Goal: Information Seeking & Learning: Check status

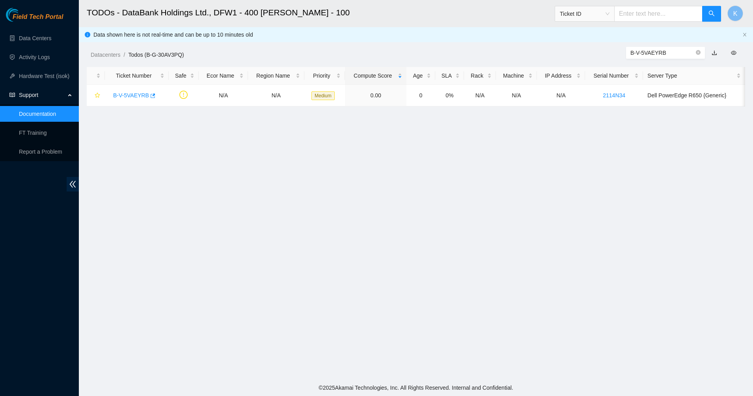
click at [13, 16] on span "Field Tech Portal" at bounding box center [38, 16] width 50 height 7
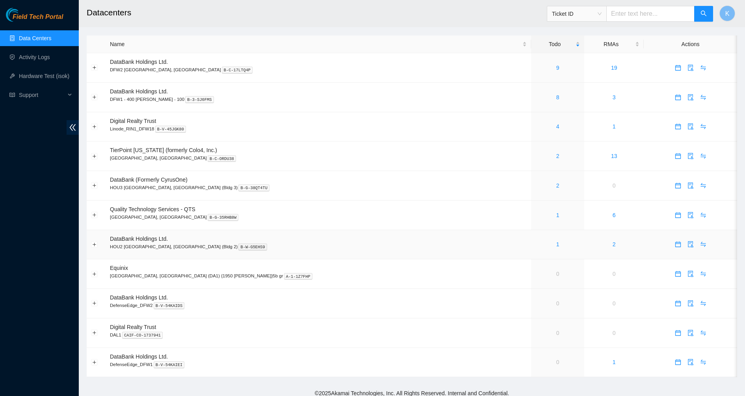
click at [557, 244] on link "1" at bounding box center [558, 244] width 3 height 6
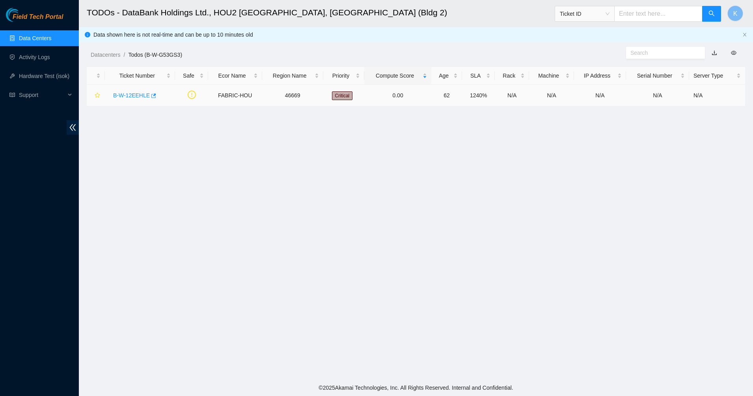
click at [132, 95] on link "B-W-12EEHLE" at bounding box center [131, 95] width 37 height 6
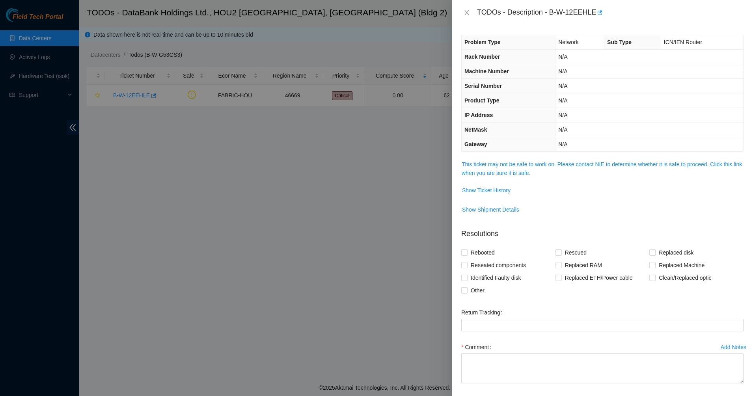
click at [541, 164] on link "This ticket may not be safe to work on. Please contact NIE to determine whether…" at bounding box center [602, 168] width 280 height 15
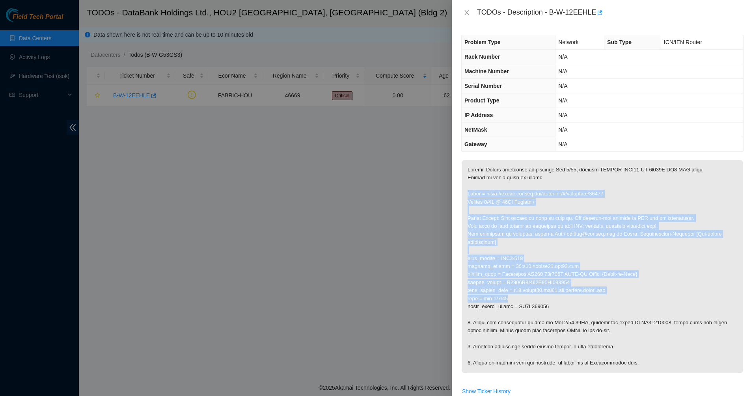
drag, startPoint x: 575, startPoint y: 286, endPoint x: 583, endPoint y: 310, distance: 25.8
click at [583, 310] on p at bounding box center [602, 266] width 281 height 213
click at [584, 311] on p at bounding box center [602, 266] width 281 height 213
drag, startPoint x: 584, startPoint y: 311, endPoint x: 518, endPoint y: 219, distance: 113.9
click at [518, 219] on p at bounding box center [602, 266] width 281 height 213
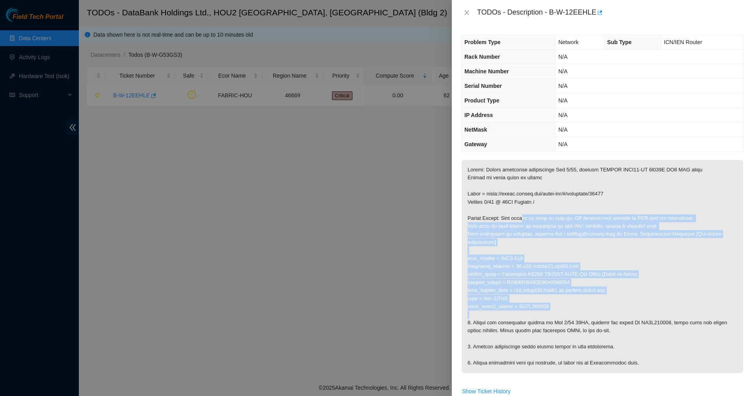
click at [518, 218] on p at bounding box center [602, 266] width 281 height 213
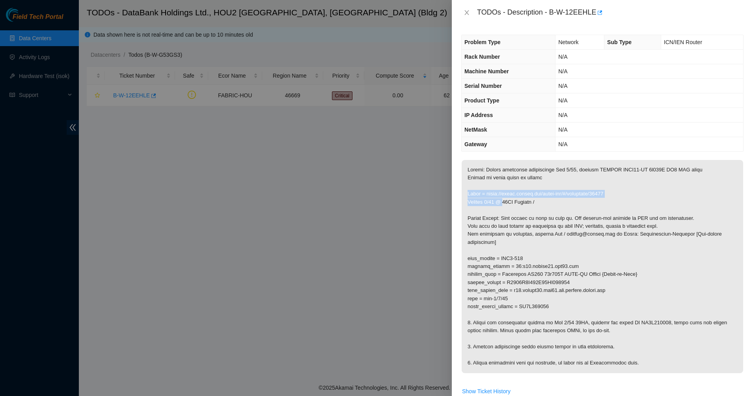
drag, startPoint x: 505, startPoint y: 205, endPoint x: 492, endPoint y: 190, distance: 20.1
click at [492, 190] on p at bounding box center [602, 266] width 281 height 213
click at [491, 190] on p at bounding box center [602, 266] width 281 height 213
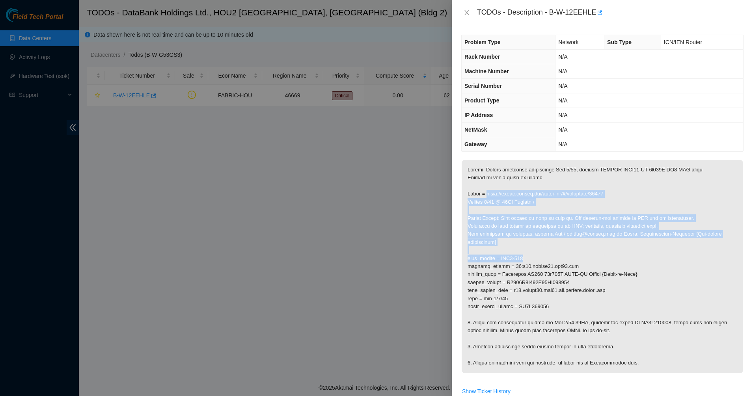
drag, startPoint x: 487, startPoint y: 194, endPoint x: 557, endPoint y: 257, distance: 93.2
click at [557, 257] on p at bounding box center [602, 266] width 281 height 213
click at [466, 11] on icon "close" at bounding box center [466, 12] width 4 height 5
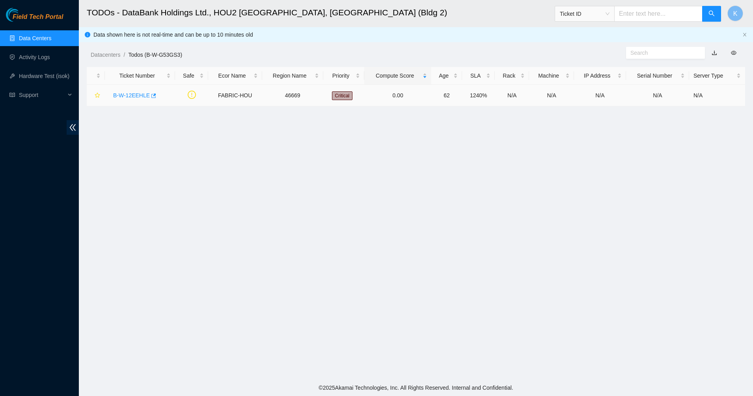
click at [114, 97] on link "B-W-12EEHLE" at bounding box center [131, 95] width 37 height 6
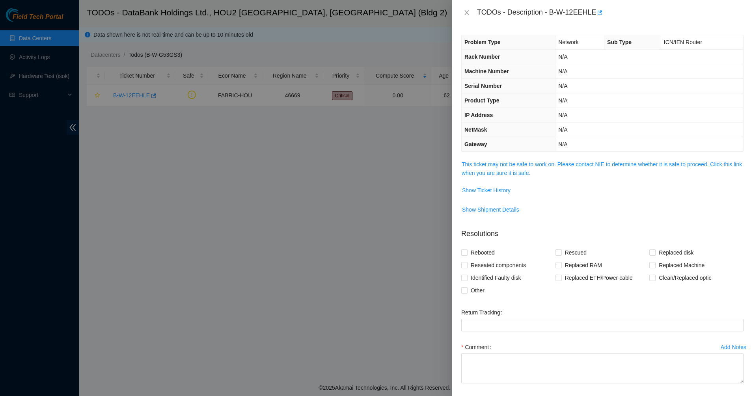
click at [485, 162] on link "This ticket may not be safe to work on. Please contact NIE to determine whether…" at bounding box center [602, 168] width 280 height 15
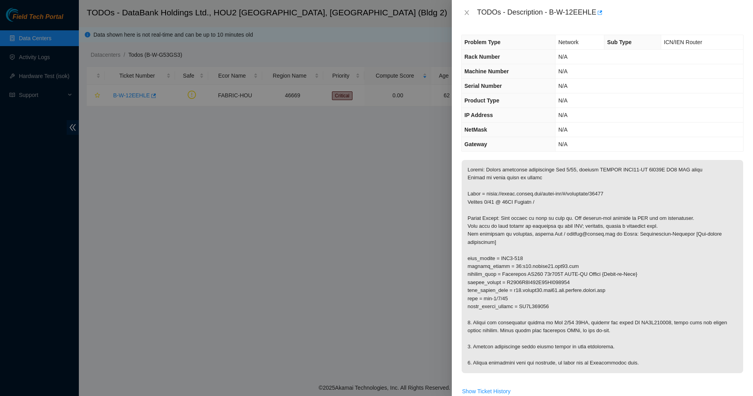
click at [596, 171] on p at bounding box center [602, 266] width 281 height 213
drag, startPoint x: 596, startPoint y: 171, endPoint x: 656, endPoint y: 183, distance: 61.0
click at [656, 183] on p at bounding box center [602, 266] width 281 height 213
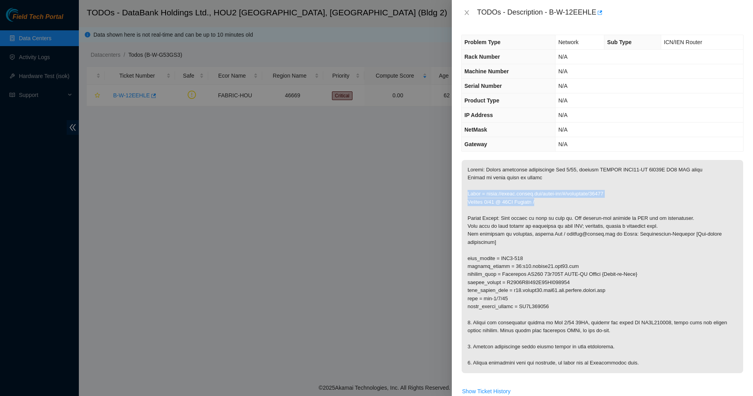
drag, startPoint x: 656, startPoint y: 183, endPoint x: 598, endPoint y: 206, distance: 62.6
click at [598, 206] on p at bounding box center [602, 266] width 281 height 213
click at [455, 231] on div "Problem Type Network Sub Type ICN/IEN Router Rack Number N/A Machine Number N/A…" at bounding box center [602, 210] width 301 height 371
click at [489, 229] on p at bounding box center [602, 266] width 281 height 213
drag, startPoint x: 464, startPoint y: 12, endPoint x: 436, endPoint y: 10, distance: 27.7
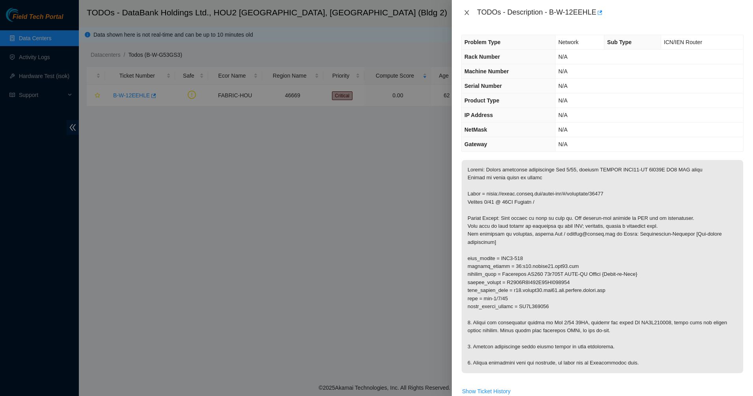
click at [463, 12] on button "Close" at bounding box center [466, 12] width 11 height 7
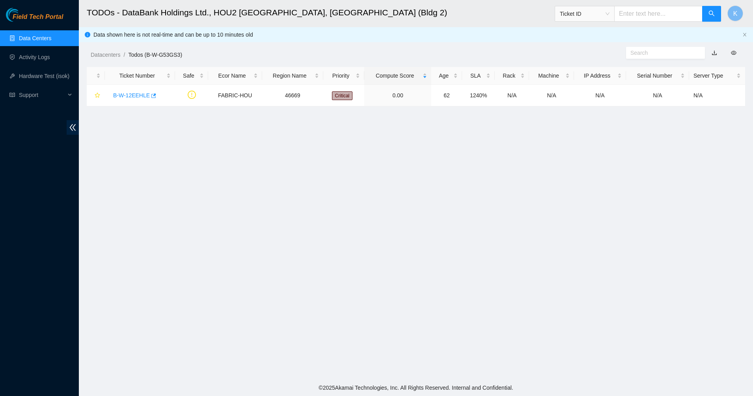
click at [38, 36] on link "Data Centers" at bounding box center [35, 38] width 32 height 6
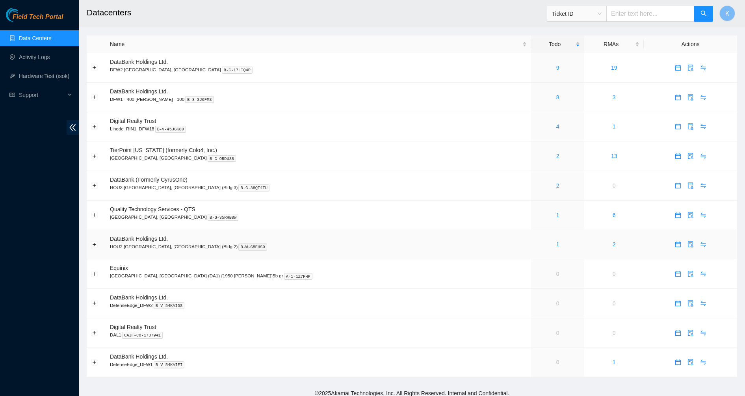
click at [557, 245] on link "1" at bounding box center [558, 244] width 3 height 6
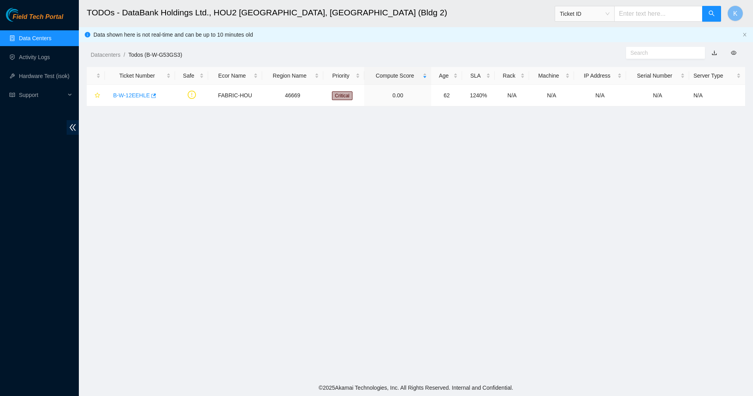
click at [50, 35] on link "Data Centers" at bounding box center [35, 38] width 32 height 6
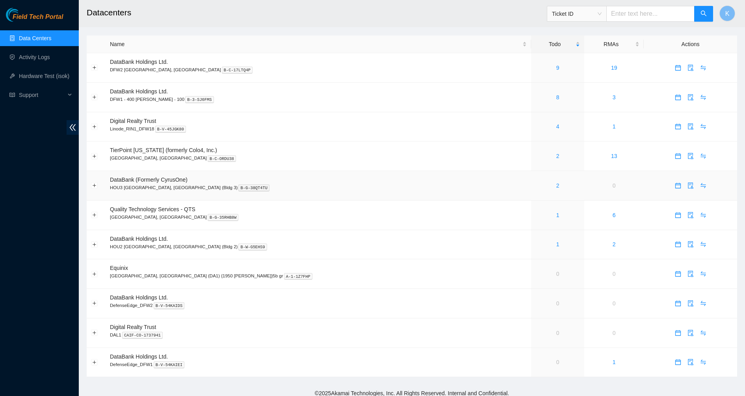
click at [557, 186] on link "2" at bounding box center [558, 186] width 3 height 6
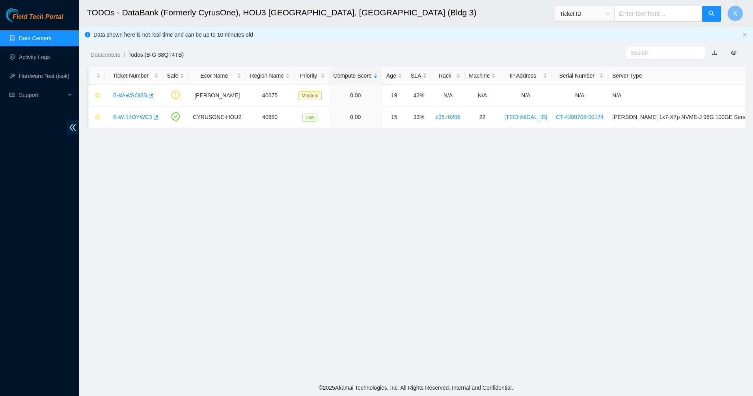
scroll to position [0, 2]
drag, startPoint x: 48, startPoint y: 30, endPoint x: 39, endPoint y: 36, distance: 11.4
click at [48, 30] on ul "Data Centers Activity Logs Hardware Test (isok) Support" at bounding box center [39, 67] width 79 height 76
click at [37, 10] on div "Field Tech Portal" at bounding box center [39, 15] width 79 height 14
click at [33, 19] on span "Field Tech Portal" at bounding box center [38, 16] width 50 height 7
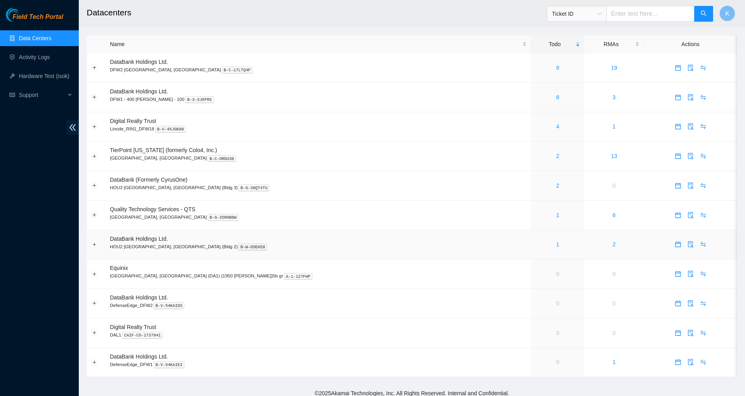
click at [557, 244] on link "1" at bounding box center [558, 244] width 3 height 6
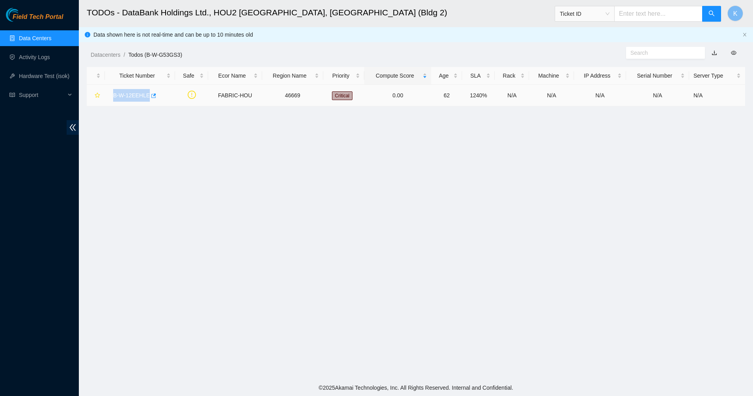
drag, startPoint x: 138, startPoint y: 95, endPoint x: 104, endPoint y: 98, distance: 33.3
click at [104, 98] on tr "B-W-12EEHLE FABRIC-HOU 46669 Critical 0.00 62 1240% N/A N/A N/A N/A N/A" at bounding box center [416, 96] width 658 height 22
copy link "B-W-12EEHLE"
click at [142, 96] on link "B-W-12EEHLE" at bounding box center [131, 95] width 37 height 6
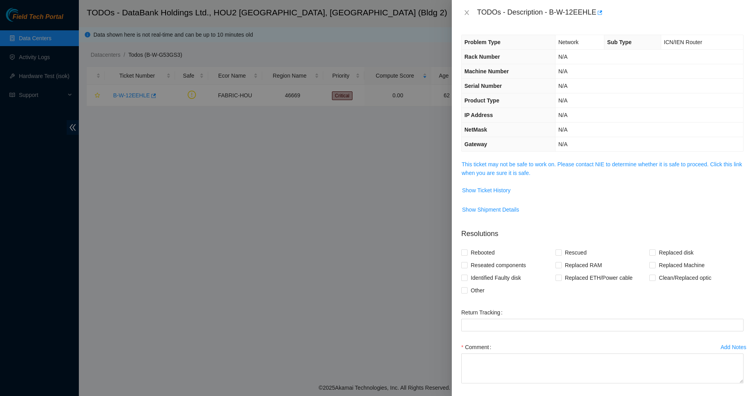
drag, startPoint x: 530, startPoint y: 184, endPoint x: 529, endPoint y: 181, distance: 4.1
click at [529, 181] on tbody "This ticket may not be safe to work on. Please contact NIE to determine whether…" at bounding box center [602, 191] width 282 height 63
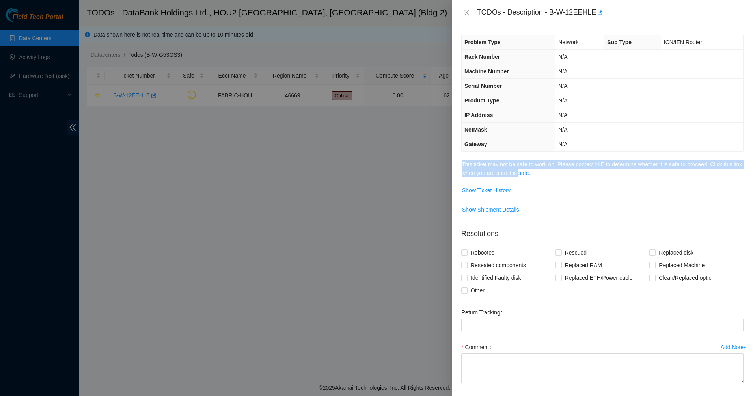
drag, startPoint x: 529, startPoint y: 181, endPoint x: 529, endPoint y: 176, distance: 4.7
click at [529, 176] on link "This ticket may not be safe to work on. Please contact NIE to determine whether…" at bounding box center [602, 168] width 280 height 15
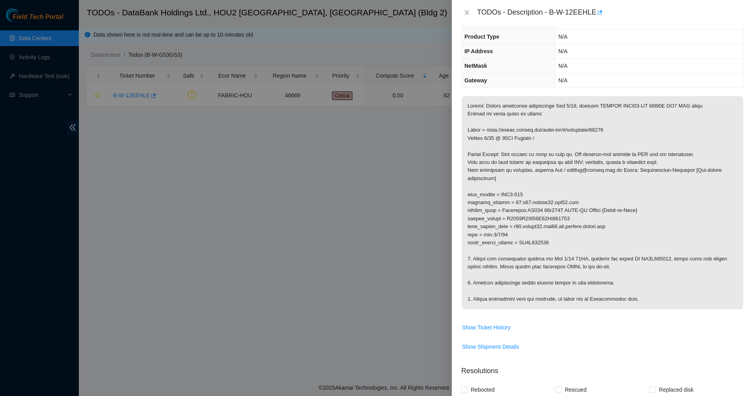
scroll to position [148, 0]
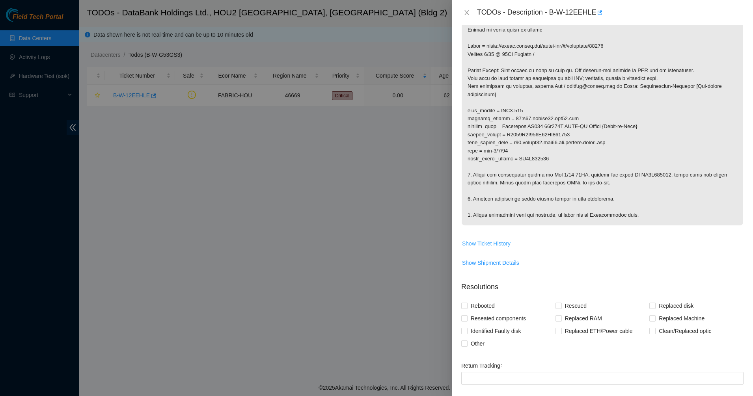
click at [499, 240] on span "Show Ticket History" at bounding box center [486, 243] width 48 height 9
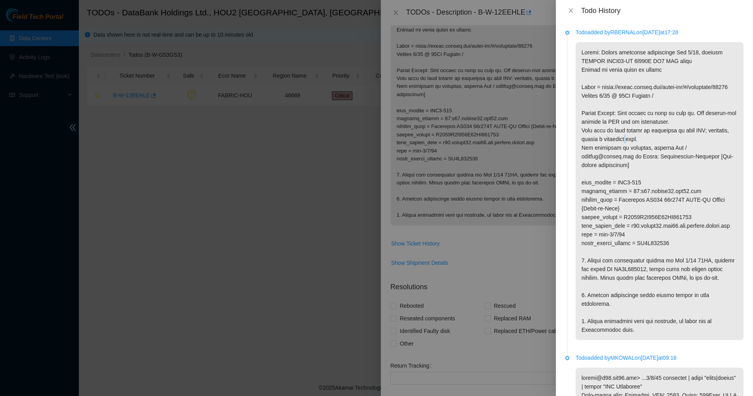
click at [628, 148] on p at bounding box center [660, 191] width 168 height 298
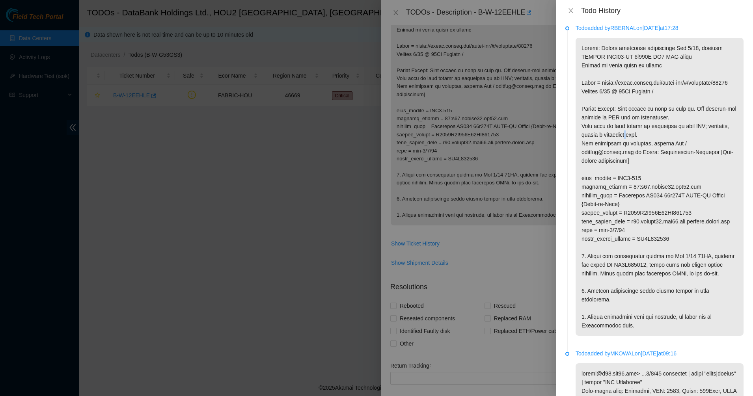
scroll to position [0, 0]
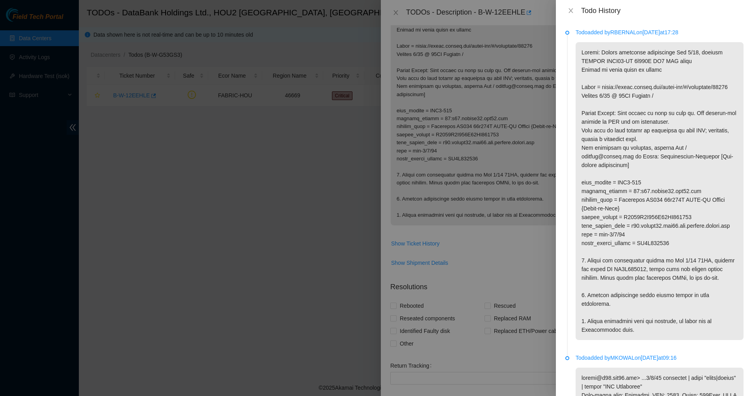
click at [628, 60] on p at bounding box center [660, 191] width 168 height 298
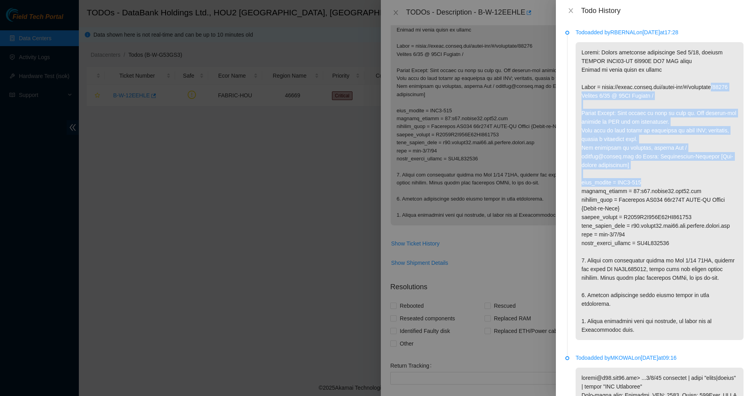
drag, startPoint x: 621, startPoint y: 93, endPoint x: 646, endPoint y: 195, distance: 105.0
click at [646, 195] on p at bounding box center [660, 191] width 168 height 298
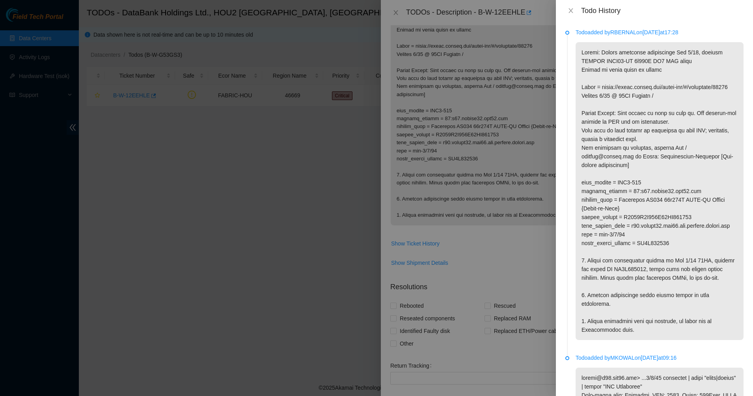
click at [602, 91] on p at bounding box center [660, 191] width 168 height 298
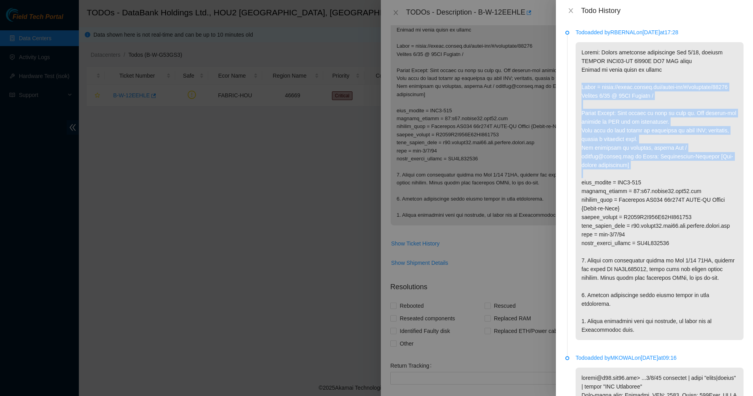
drag, startPoint x: 619, startPoint y: 76, endPoint x: 637, endPoint y: 180, distance: 104.9
click at [637, 180] on p at bounding box center [660, 191] width 168 height 298
drag, startPoint x: 637, startPoint y: 180, endPoint x: 632, endPoint y: 181, distance: 5.6
click at [637, 180] on p at bounding box center [660, 191] width 168 height 298
click at [608, 182] on p at bounding box center [660, 191] width 168 height 298
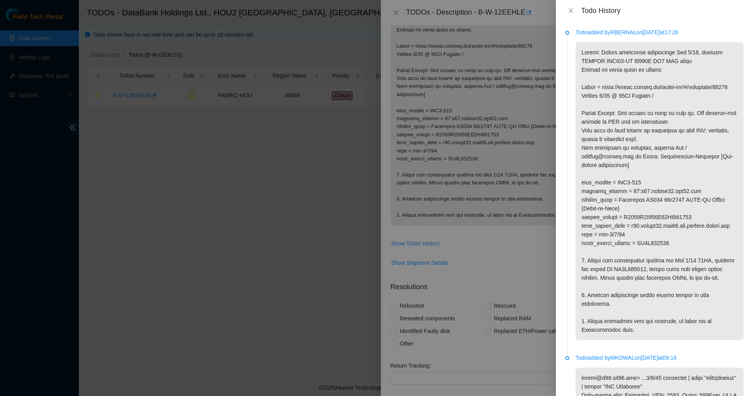
click at [596, 201] on p at bounding box center [660, 191] width 168 height 298
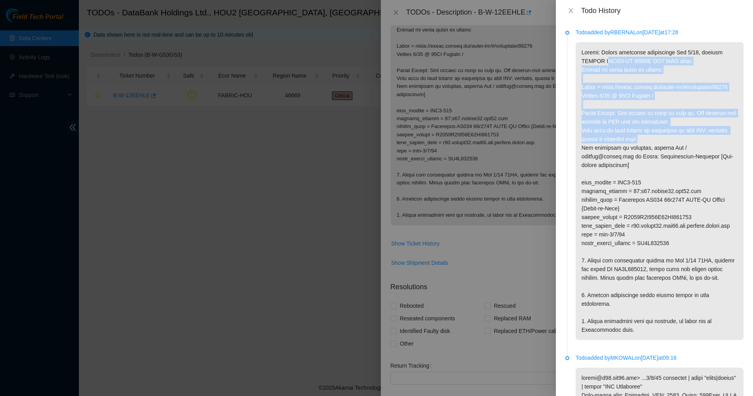
drag, startPoint x: 665, startPoint y: 147, endPoint x: 665, endPoint y: 151, distance: 4.0
click at [665, 151] on p at bounding box center [660, 191] width 168 height 298
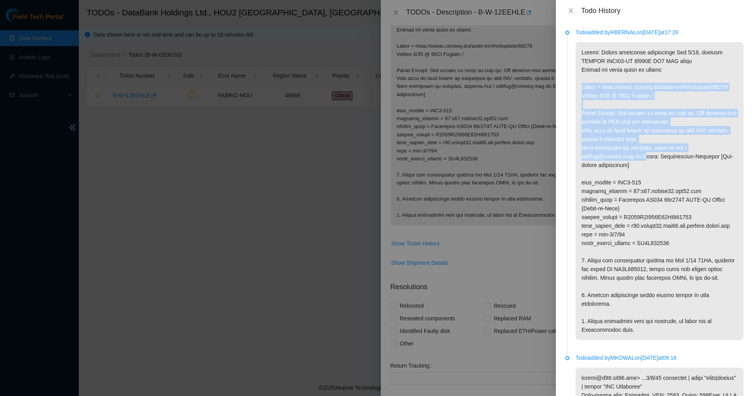
drag, startPoint x: 639, startPoint y: 144, endPoint x: 605, endPoint y: 77, distance: 75.1
click at [605, 77] on p at bounding box center [660, 191] width 168 height 298
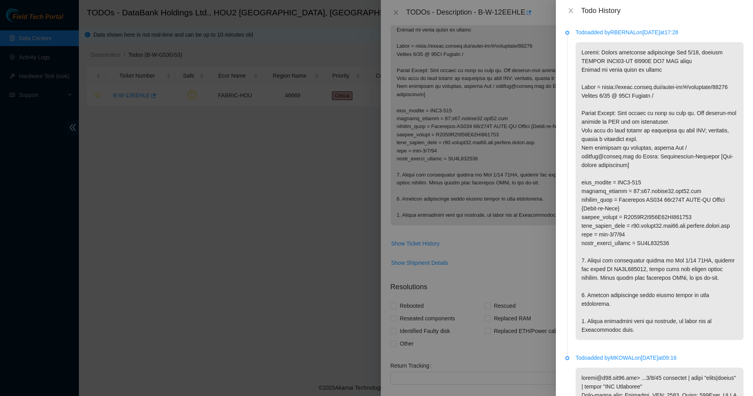
drag, startPoint x: 605, startPoint y: 77, endPoint x: 591, endPoint y: 68, distance: 16.5
click at [591, 68] on p at bounding box center [660, 191] width 168 height 298
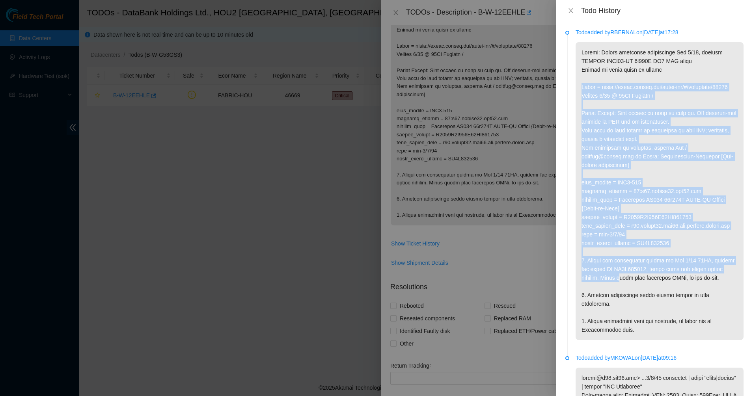
drag, startPoint x: 603, startPoint y: 136, endPoint x: 641, endPoint y: 301, distance: 168.7
click at [642, 300] on p at bounding box center [660, 191] width 168 height 298
click at [641, 301] on p at bounding box center [660, 191] width 168 height 298
click at [595, 237] on p at bounding box center [660, 191] width 168 height 298
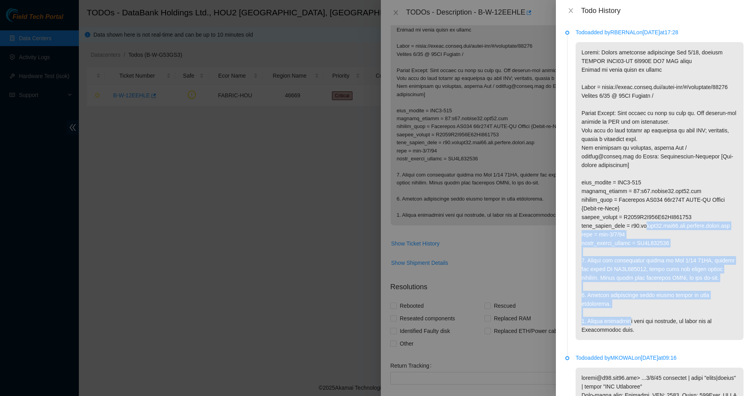
drag, startPoint x: 600, startPoint y: 251, endPoint x: 626, endPoint y: 350, distance: 102.1
click at [626, 340] on p at bounding box center [660, 191] width 168 height 298
click at [588, 319] on p at bounding box center [660, 191] width 168 height 298
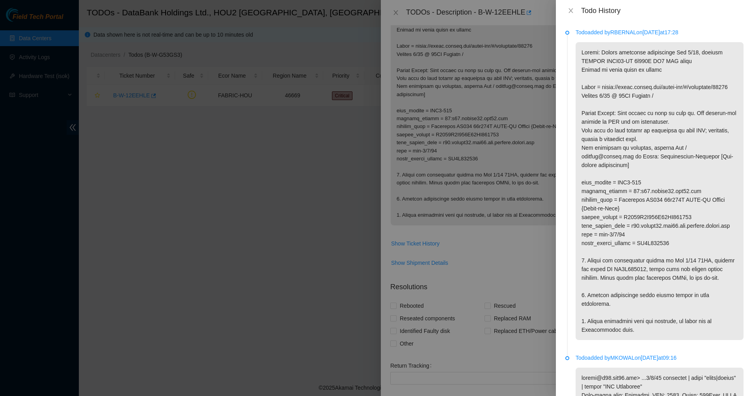
click at [611, 258] on p at bounding box center [660, 191] width 168 height 298
click at [574, 11] on button "Close" at bounding box center [570, 10] width 11 height 7
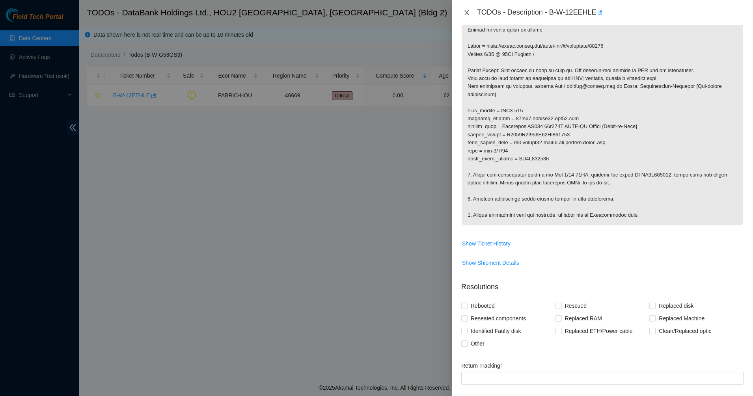
click at [469, 10] on icon "close" at bounding box center [467, 12] width 6 height 6
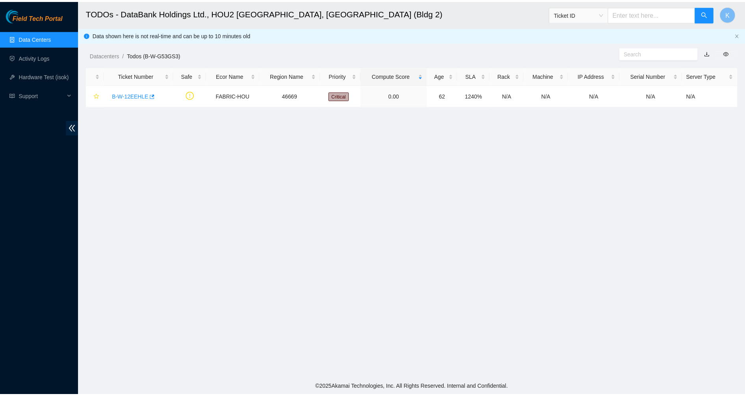
scroll to position [19, 0]
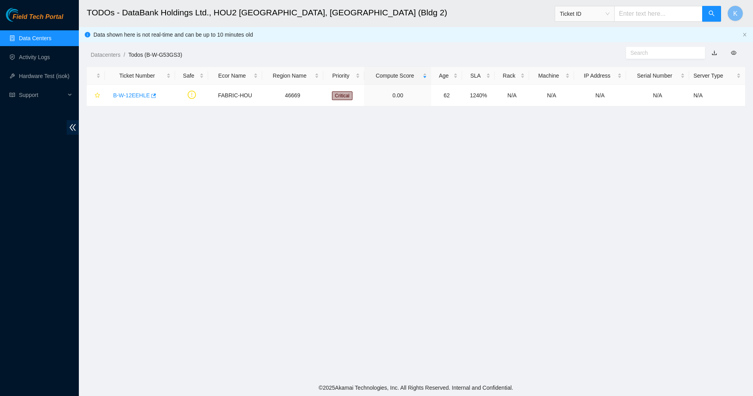
drag, startPoint x: 132, startPoint y: 194, endPoint x: 377, endPoint y: 381, distance: 308.4
click at [133, 194] on main "TODOs - DataBank Holdings Ltd., HOU2 Houston, TX (Bldg 2) Ticket ID K Data show…" at bounding box center [416, 190] width 674 height 380
click at [35, 38] on link "Data Centers" at bounding box center [35, 38] width 32 height 6
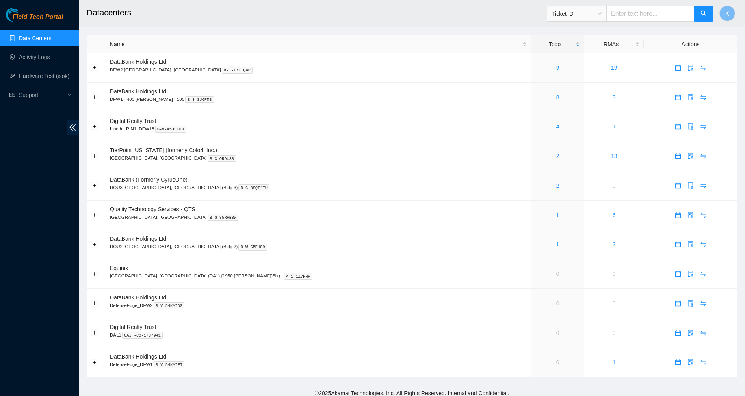
drag, startPoint x: 26, startPoint y: 172, endPoint x: 138, endPoint y: 6, distance: 199.9
click at [25, 171] on div "Field Tech Portal Data Centers Activity Logs Hardware Test (isok) Support" at bounding box center [39, 202] width 79 height 388
drag, startPoint x: 579, startPoint y: 278, endPoint x: 420, endPoint y: 276, distance: 159.7
click at [420, 276] on tr "Equinix Dallas, TX (DA1) {1950 N. Stemmons}5b gr A-1-1Z7FHP 0 0" at bounding box center [412, 274] width 651 height 30
click at [420, 276] on p "Dallas, TX (DA1) {1950 N. Stemmons}5b gr A-1-1Z7FHP" at bounding box center [318, 275] width 417 height 7
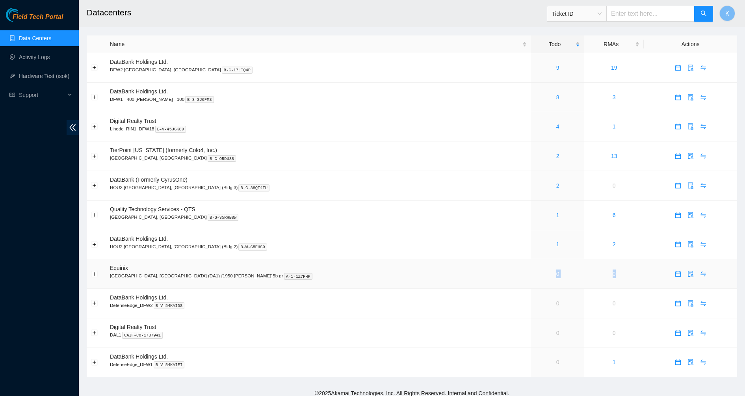
click at [531, 268] on td "0" at bounding box center [557, 274] width 53 height 30
drag, startPoint x: 475, startPoint y: 272, endPoint x: 583, endPoint y: 339, distance: 127.1
click at [583, 339] on tbody "DataBank Holdings Ltd. DFW2 Richardson, TX B-C-17LTQ4P 9 19 DataBank Holdings L…" at bounding box center [412, 215] width 651 height 324
click at [585, 339] on td "0" at bounding box center [615, 334] width 60 height 30
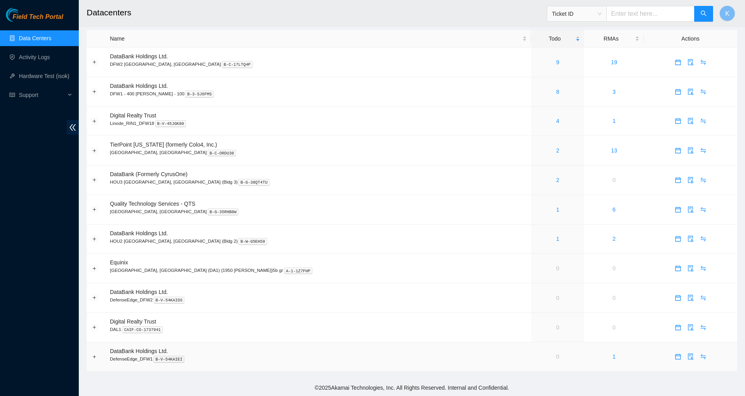
click at [531, 358] on td "0" at bounding box center [557, 358] width 53 height 30
click at [585, 357] on td "1" at bounding box center [615, 358] width 60 height 30
click at [613, 356] on link "1" at bounding box center [614, 357] width 3 height 6
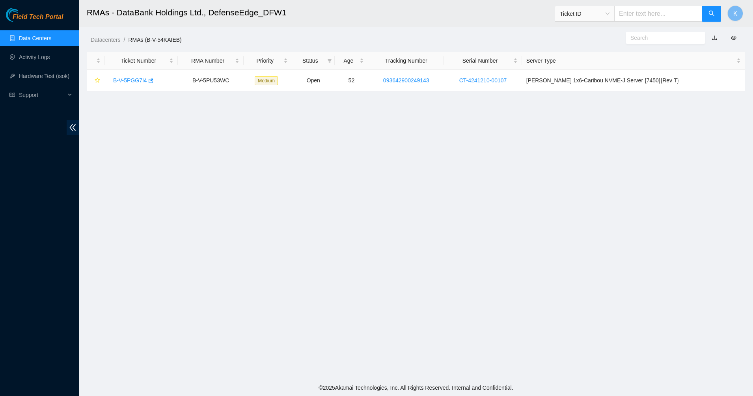
click at [242, 14] on h2 "RMAs - DataBank Holdings Ltd., DefenseEdge_DFW1" at bounding box center [345, 12] width 516 height 25
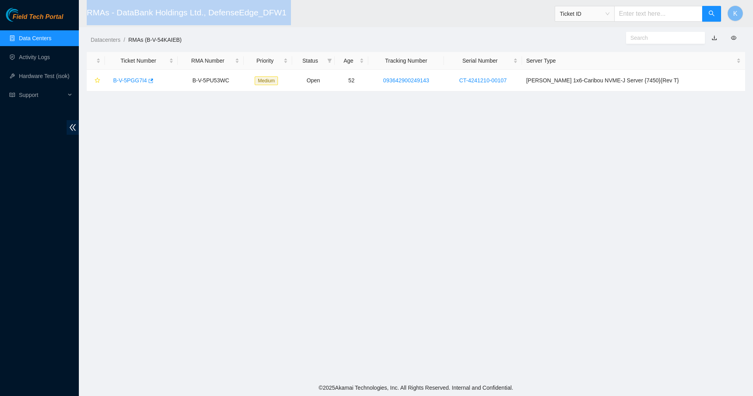
click at [242, 14] on h2 "RMAs - DataBank Holdings Ltd., DefenseEdge_DFW1" at bounding box center [345, 12] width 516 height 25
drag, startPoint x: 242, startPoint y: 14, endPoint x: 283, endPoint y: 10, distance: 41.6
click at [283, 10] on h2 "RMAs - DataBank Holdings Ltd., DefenseEdge_DFW1" at bounding box center [345, 12] width 516 height 25
click at [288, 14] on h2 "RMAs - DataBank Holdings Ltd., DefenseEdge_DFW1" at bounding box center [345, 12] width 516 height 25
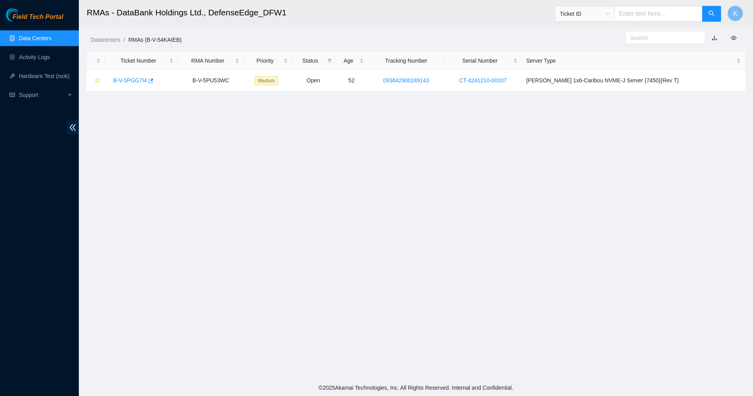
click at [288, 14] on h2 "RMAs - DataBank Holdings Ltd., DefenseEdge_DFW1" at bounding box center [345, 12] width 516 height 25
click at [304, 15] on h2 "RMAs - DataBank Holdings Ltd., DefenseEdge_DFW1" at bounding box center [345, 12] width 516 height 25
click at [37, 15] on span "Field Tech Portal" at bounding box center [38, 16] width 50 height 7
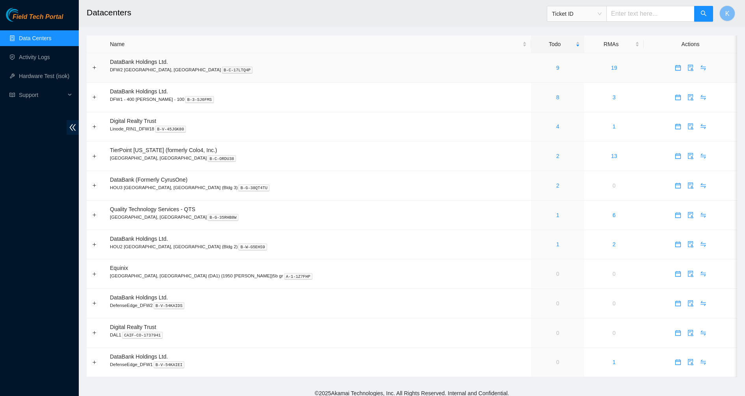
click at [536, 67] on div "9" at bounding box center [558, 67] width 45 height 9
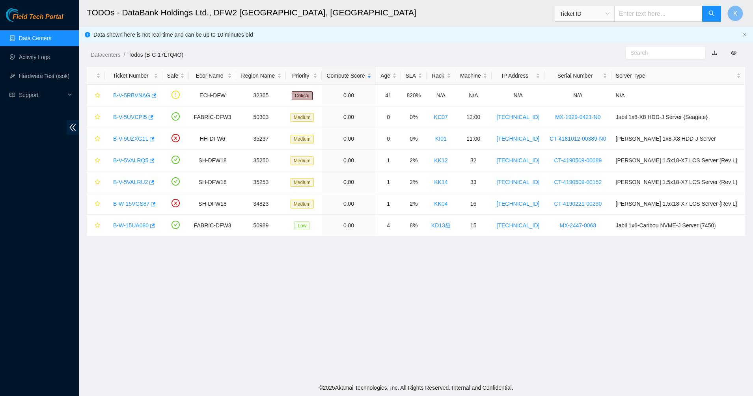
drag, startPoint x: 228, startPoint y: 76, endPoint x: 352, endPoint y: 299, distance: 255.1
click at [352, 299] on main "TODOs - DataBank Holdings Ltd., DFW2 [GEOGRAPHIC_DATA], [GEOGRAPHIC_DATA] Ticke…" at bounding box center [416, 190] width 674 height 380
click at [481, 240] on main "TODOs - DataBank Holdings Ltd., DFW2 [GEOGRAPHIC_DATA], [GEOGRAPHIC_DATA] Ticke…" at bounding box center [416, 190] width 674 height 380
drag, startPoint x: 481, startPoint y: 240, endPoint x: 295, endPoint y: 59, distance: 259.8
click at [295, 59] on main "TODOs - DataBank Holdings Ltd., DFW2 [GEOGRAPHIC_DATA], [GEOGRAPHIC_DATA] Ticke…" at bounding box center [416, 190] width 674 height 380
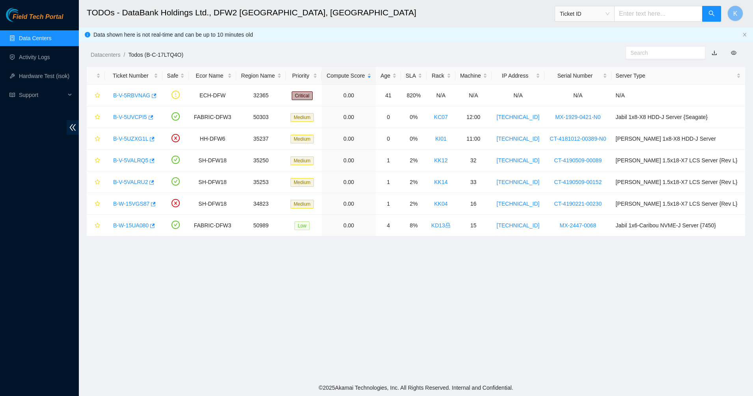
click at [294, 59] on ol "Datacenters / Todos (B-C-17LTQ4O) /" at bounding box center [338, 54] width 494 height 9
click at [328, 58] on ol "Datacenters / Todos (B-C-17LTQ4O) /" at bounding box center [338, 54] width 494 height 9
drag, startPoint x: 406, startPoint y: 142, endPoint x: 501, endPoint y: 266, distance: 155.9
click at [501, 266] on main "TODOs - DataBank Holdings Ltd., DFW2 [GEOGRAPHIC_DATA], [GEOGRAPHIC_DATA] Ticke…" at bounding box center [416, 190] width 674 height 380
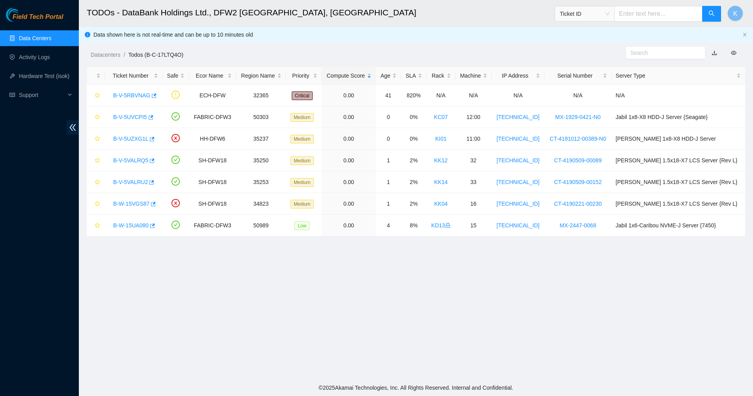
click at [549, 250] on main "TODOs - DataBank Holdings Ltd., DFW2 [GEOGRAPHIC_DATA], [GEOGRAPHIC_DATA] Ticke…" at bounding box center [416, 190] width 674 height 380
drag, startPoint x: 571, startPoint y: 203, endPoint x: 269, endPoint y: 64, distance: 332.3
click at [272, 67] on main "TODOs - DataBank Holdings Ltd., DFW2 [GEOGRAPHIC_DATA], [GEOGRAPHIC_DATA] Ticke…" at bounding box center [416, 190] width 674 height 380
click at [269, 64] on main "TODOs - DataBank Holdings Ltd., DFW2 [GEOGRAPHIC_DATA], [GEOGRAPHIC_DATA] Ticke…" at bounding box center [416, 190] width 674 height 380
click at [341, 48] on div "Datacenters / Todos (B-C-17LTQ4O) /" at bounding box center [332, 37] width 506 height 44
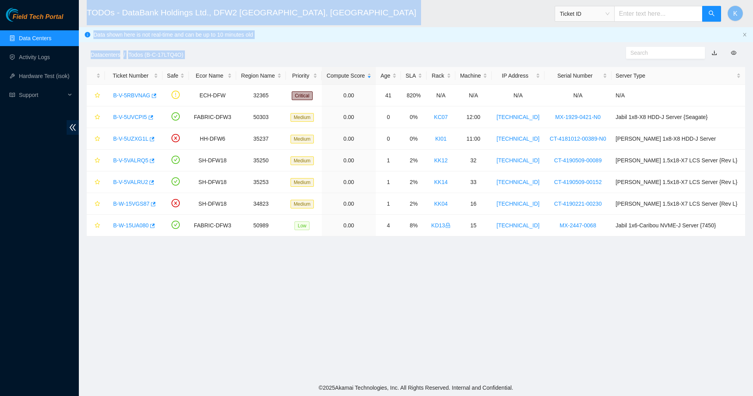
drag, startPoint x: 169, startPoint y: 26, endPoint x: 669, endPoint y: 304, distance: 572.1
click at [669, 304] on main "TODOs - DataBank Holdings Ltd., DFW2 [GEOGRAPHIC_DATA], [GEOGRAPHIC_DATA] Ticke…" at bounding box center [416, 190] width 674 height 380
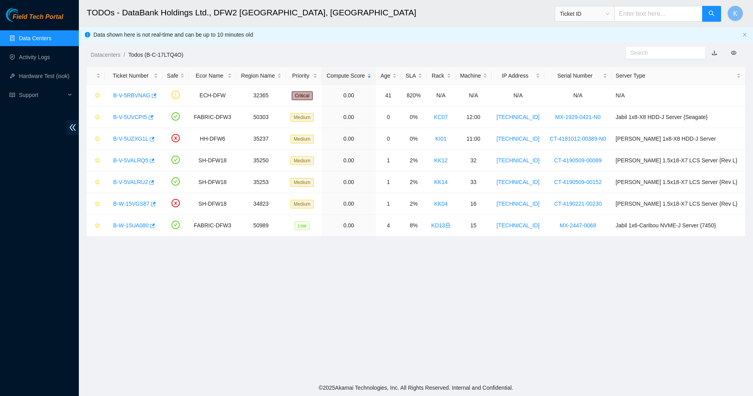
click at [692, 281] on main "TODOs - DataBank Holdings Ltd., DFW2 [GEOGRAPHIC_DATA], [GEOGRAPHIC_DATA] Ticke…" at bounding box center [416, 190] width 674 height 380
click at [491, 247] on main "TODOs - DataBank Holdings Ltd., DFW2 [GEOGRAPHIC_DATA], [GEOGRAPHIC_DATA] Ticke…" at bounding box center [416, 190] width 674 height 380
click at [45, 27] on div "Field Tech Portal Data Centers Activity Logs Hardware Test (isok) Support" at bounding box center [39, 202] width 79 height 388
click at [45, 35] on link "Data Centers" at bounding box center [35, 38] width 32 height 6
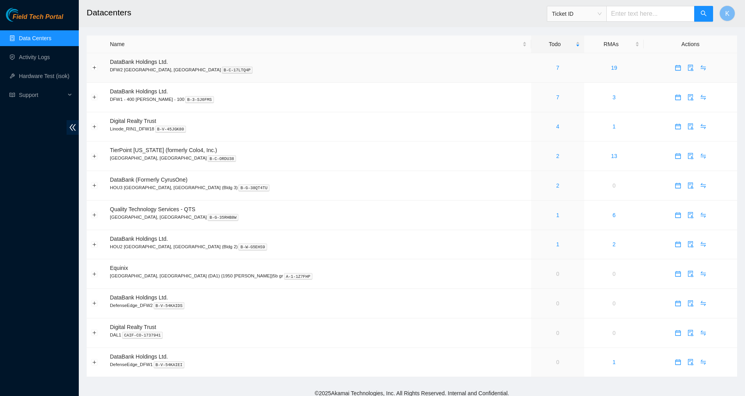
click at [536, 69] on div "7" at bounding box center [558, 67] width 45 height 9
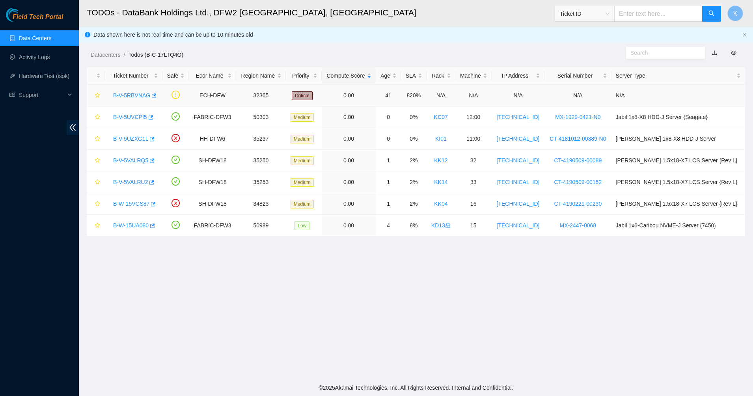
click at [134, 89] on div "B-V-5RBVNAG" at bounding box center [133, 95] width 49 height 13
click at [145, 97] on link "B-V-5RBVNAG" at bounding box center [131, 95] width 37 height 6
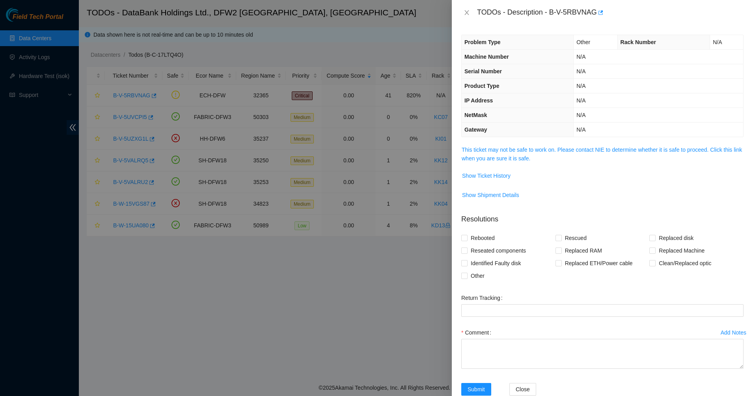
click at [525, 150] on link "This ticket may not be safe to work on. Please contact NIE to determine whether…" at bounding box center [602, 154] width 280 height 15
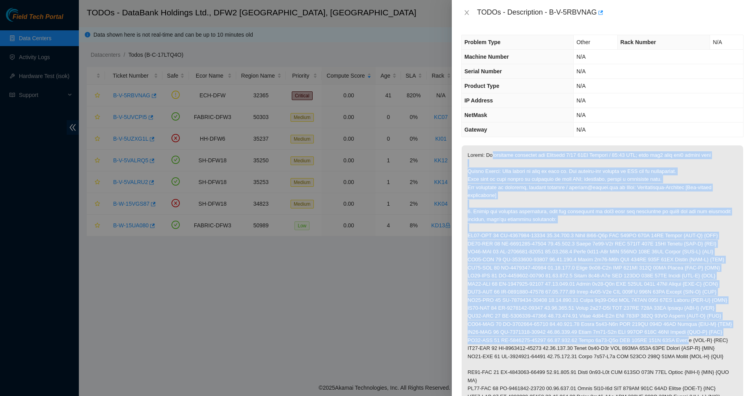
drag, startPoint x: 496, startPoint y: 159, endPoint x: 674, endPoint y: 340, distance: 254.2
click at [674, 340] on p at bounding box center [602, 300] width 281 height 310
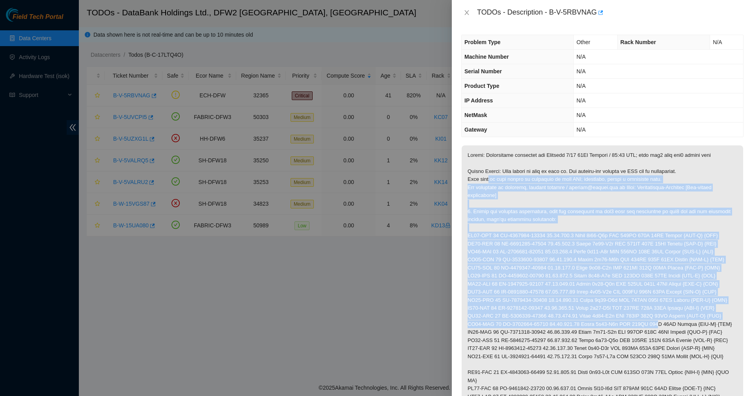
drag, startPoint x: 639, startPoint y: 318, endPoint x: 490, endPoint y: 176, distance: 205.8
click at [490, 176] on p at bounding box center [602, 300] width 281 height 310
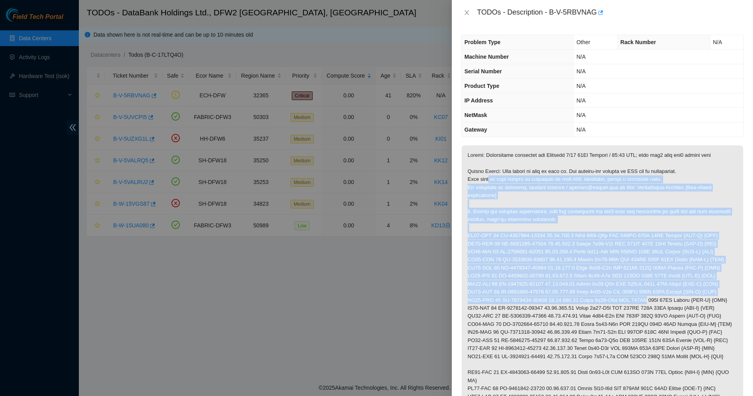
drag, startPoint x: 490, startPoint y: 176, endPoint x: 622, endPoint y: 302, distance: 182.3
click at [622, 302] on p at bounding box center [602, 300] width 281 height 310
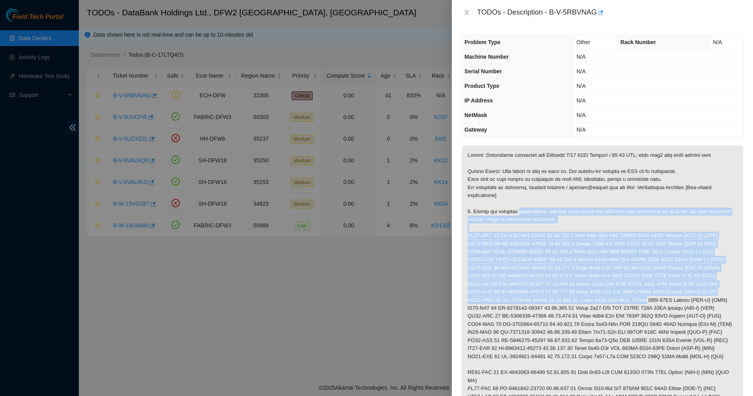
drag, startPoint x: 622, startPoint y: 302, endPoint x: 529, endPoint y: 200, distance: 138.2
click at [534, 205] on p at bounding box center [602, 300] width 281 height 310
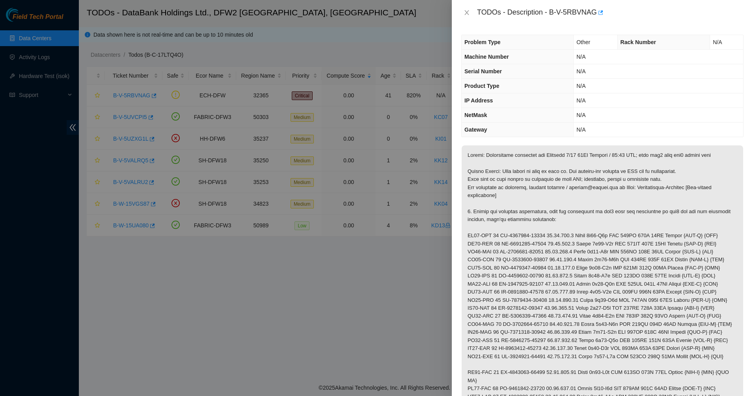
click at [529, 200] on p at bounding box center [602, 300] width 281 height 310
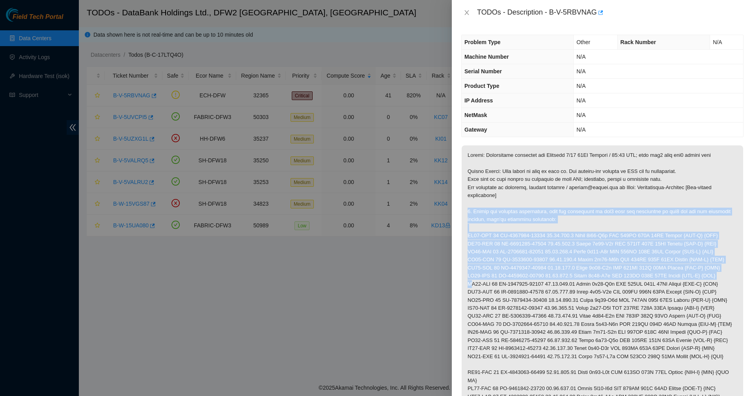
drag, startPoint x: 529, startPoint y: 200, endPoint x: 600, endPoint y: 273, distance: 101.5
click at [600, 273] on p at bounding box center [602, 300] width 281 height 310
drag, startPoint x: 600, startPoint y: 273, endPoint x: 523, endPoint y: 201, distance: 104.9
click at [523, 202] on p at bounding box center [602, 300] width 281 height 310
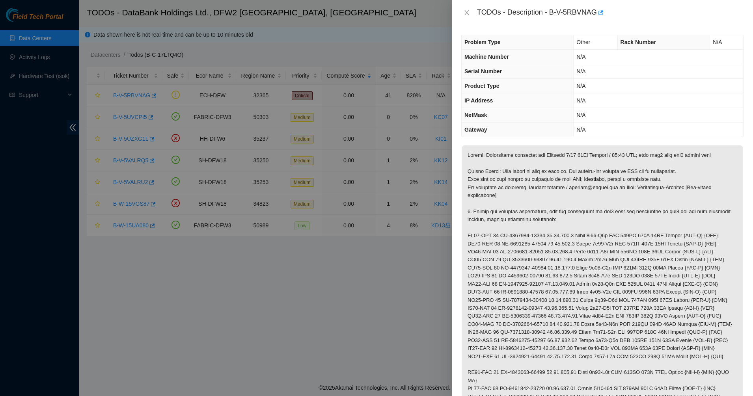
click at [520, 197] on p at bounding box center [602, 300] width 281 height 310
drag, startPoint x: 520, startPoint y: 197, endPoint x: 577, endPoint y: 251, distance: 78.4
click at [577, 251] on p at bounding box center [602, 300] width 281 height 310
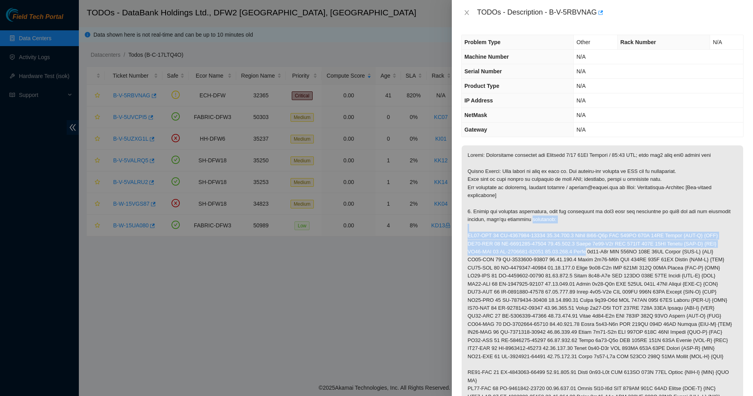
drag, startPoint x: 577, startPoint y: 251, endPoint x: 506, endPoint y: 202, distance: 86.4
click at [507, 204] on p at bounding box center [602, 300] width 281 height 310
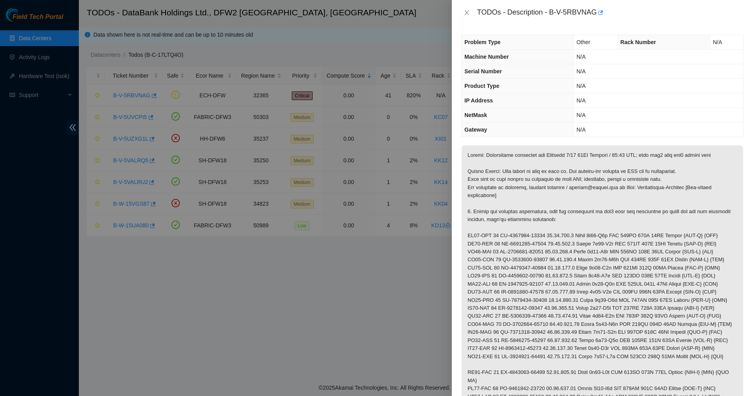
click at [505, 201] on p at bounding box center [602, 300] width 281 height 310
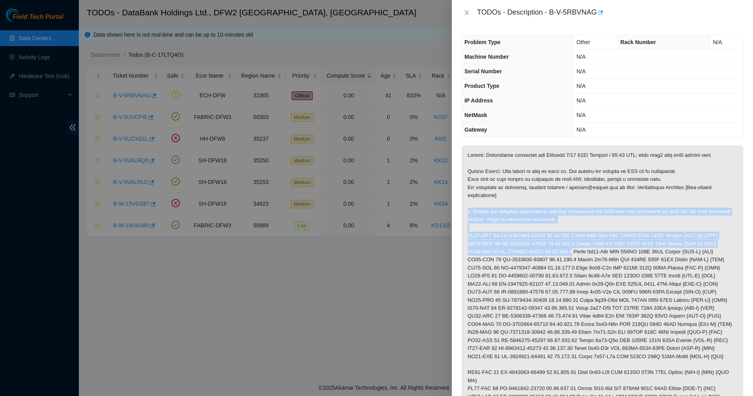
drag, startPoint x: 506, startPoint y: 201, endPoint x: 555, endPoint y: 254, distance: 72.8
click at [555, 254] on p at bounding box center [602, 300] width 281 height 310
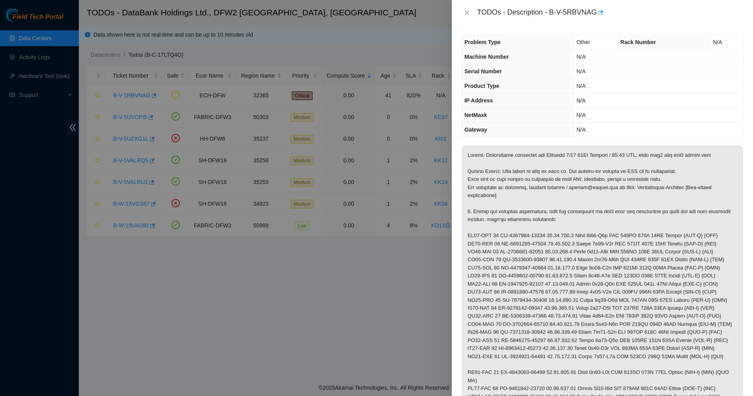
scroll to position [246, 0]
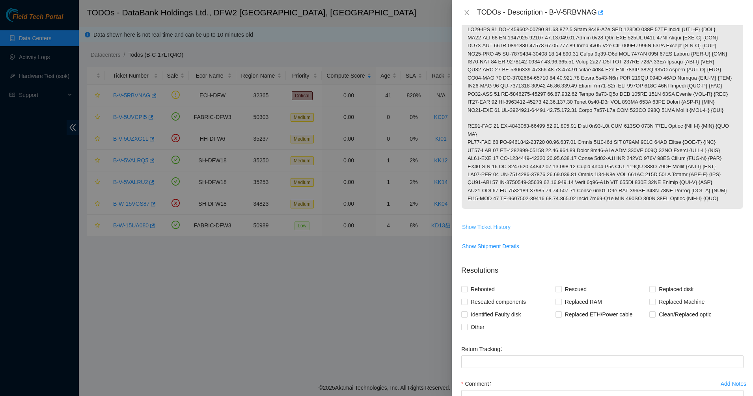
click at [499, 224] on span "Show Ticket History" at bounding box center [486, 227] width 48 height 9
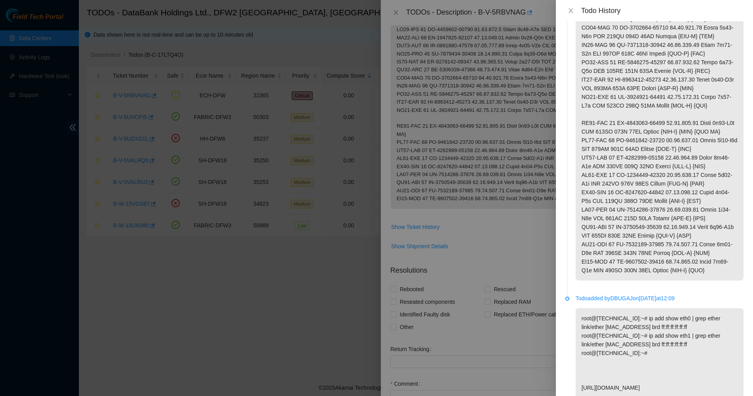
scroll to position [382, 0]
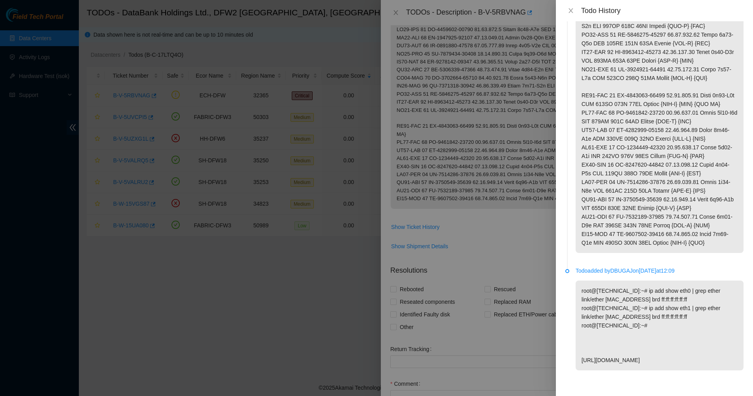
drag, startPoint x: 571, startPoint y: 15, endPoint x: 570, endPoint y: 7, distance: 7.7
click at [571, 14] on div "Todo History" at bounding box center [654, 10] width 197 height 21
click at [570, 5] on div "Todo History" at bounding box center [654, 10] width 197 height 21
click at [573, 7] on button "Close" at bounding box center [570, 10] width 11 height 7
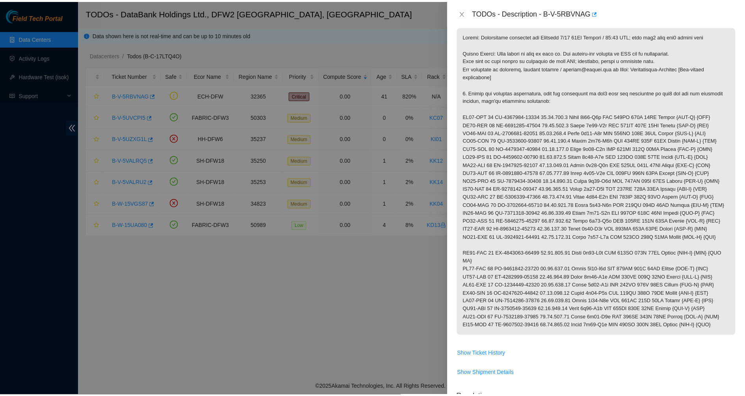
scroll to position [0, 0]
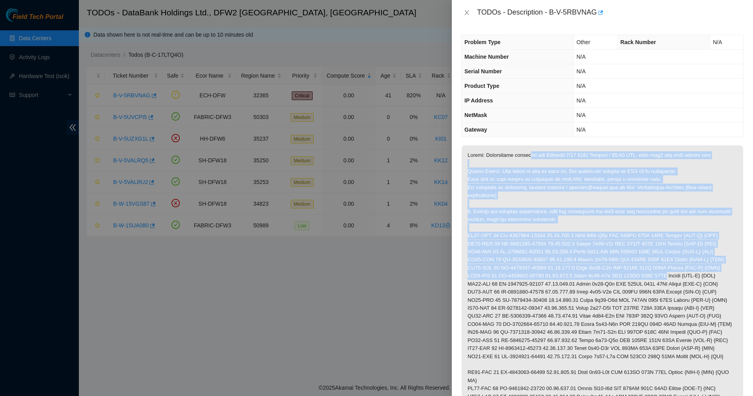
drag, startPoint x: 601, startPoint y: 221, endPoint x: 654, endPoint y: 275, distance: 76.1
click at [655, 275] on p at bounding box center [602, 300] width 281 height 310
click at [654, 275] on p at bounding box center [602, 300] width 281 height 310
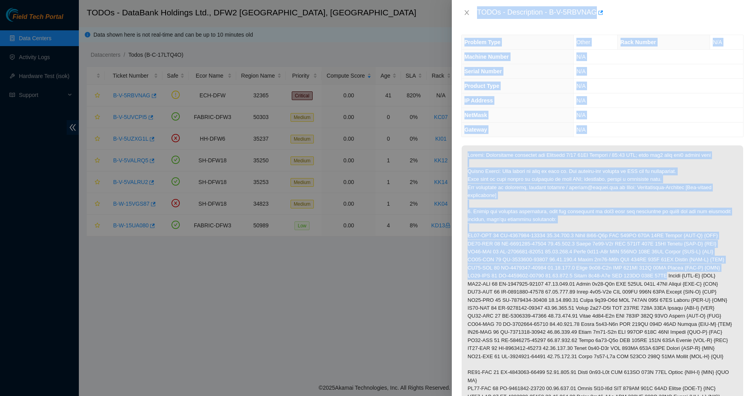
drag, startPoint x: 654, startPoint y: 275, endPoint x: 472, endPoint y: 24, distance: 310.0
click at [475, 24] on div "TODOs - Description - B-V-5RBVNAG Problem Type Other Rack Number N/A Machine Nu…" at bounding box center [602, 198] width 301 height 396
drag, startPoint x: 477, startPoint y: 29, endPoint x: 482, endPoint y: 48, distance: 19.3
click at [477, 29] on div "Problem Type Other Rack Number N/A Machine Number N/A Serial Number N/A Product…" at bounding box center [602, 210] width 301 height 371
click at [482, 50] on th "Machine Number" at bounding box center [518, 57] width 112 height 15
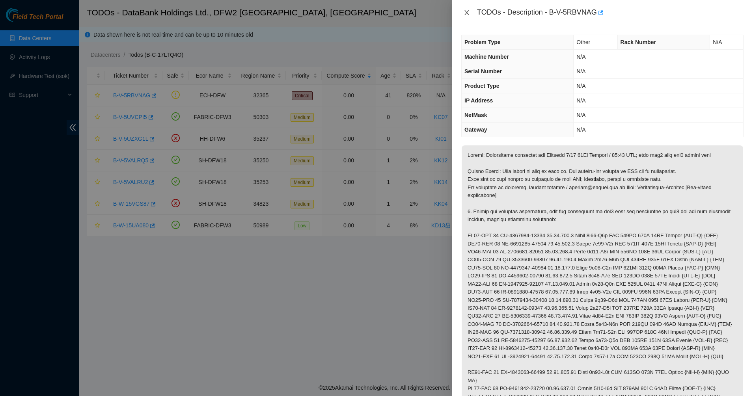
click at [468, 13] on icon "close" at bounding box center [467, 12] width 6 height 6
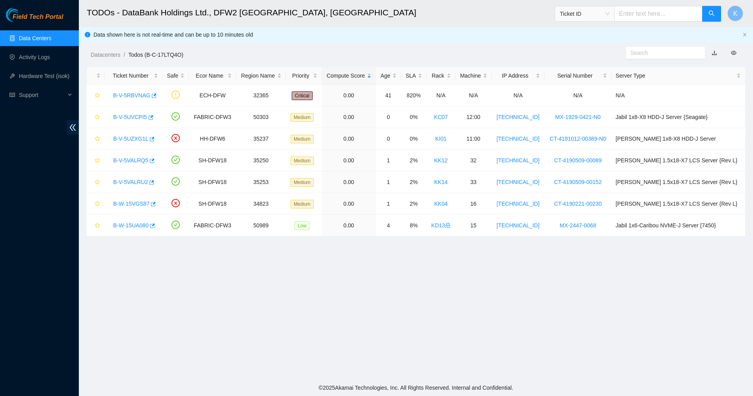
click at [484, 39] on div "Datacenters / Todos (B-C-17LTQ4O) /" at bounding box center [332, 37] width 506 height 44
click at [26, 60] on link "Activity Logs" at bounding box center [34, 57] width 31 height 6
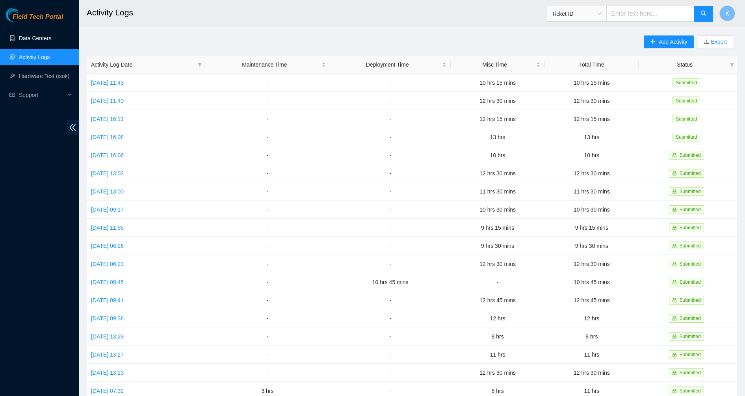
click at [29, 41] on link "Data Centers" at bounding box center [35, 38] width 32 height 6
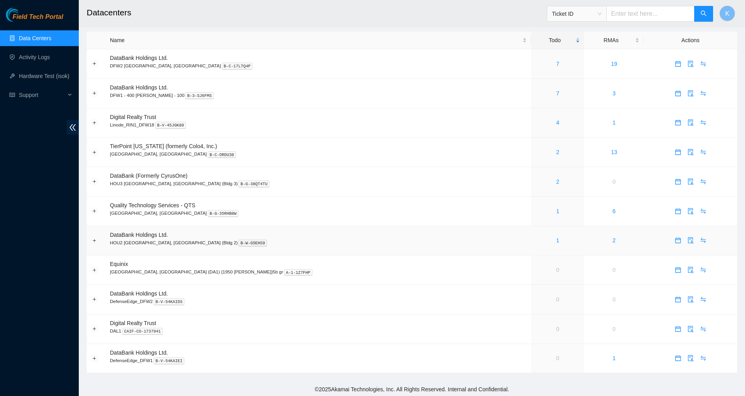
scroll to position [6, 0]
click at [557, 210] on link "1" at bounding box center [558, 210] width 3 height 6
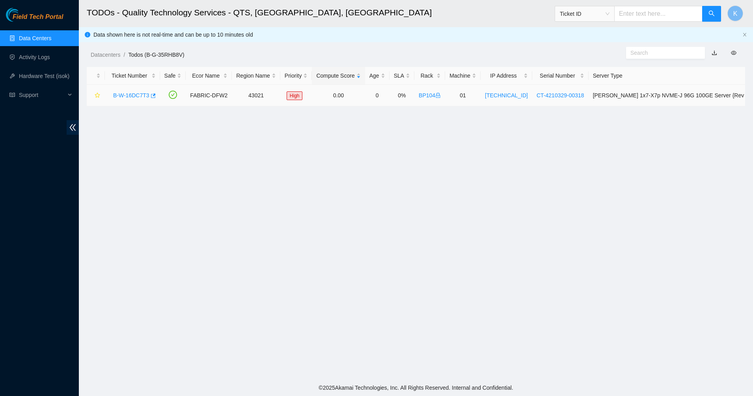
click at [138, 95] on link "B-W-16DC7T3" at bounding box center [131, 95] width 36 height 6
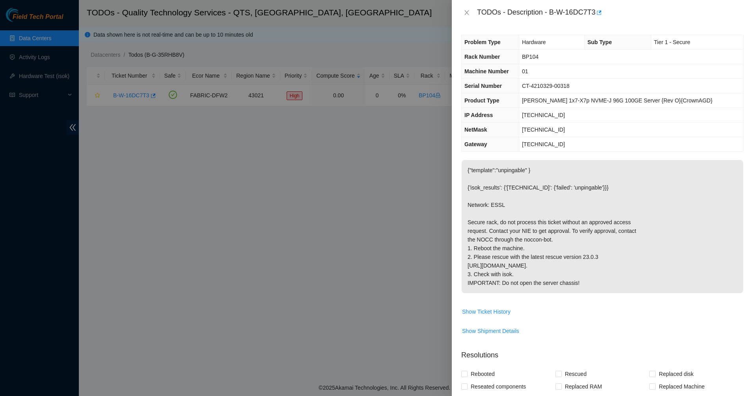
drag, startPoint x: 575, startPoint y: 267, endPoint x: 630, endPoint y: 295, distance: 61.7
click at [630, 293] on p "{"template":"unpingable" } {'isok_results': {'[TECHNICAL_ID]': {'failed': 'unpi…" at bounding box center [602, 226] width 281 height 133
drag, startPoint x: 630, startPoint y: 295, endPoint x: 478, endPoint y: 133, distance: 221.7
click at [478, 133] on div "Problem Type Hardware Sub Type Tier 1 - Secure Rack Number BP104 Machine Number…" at bounding box center [602, 210] width 301 height 371
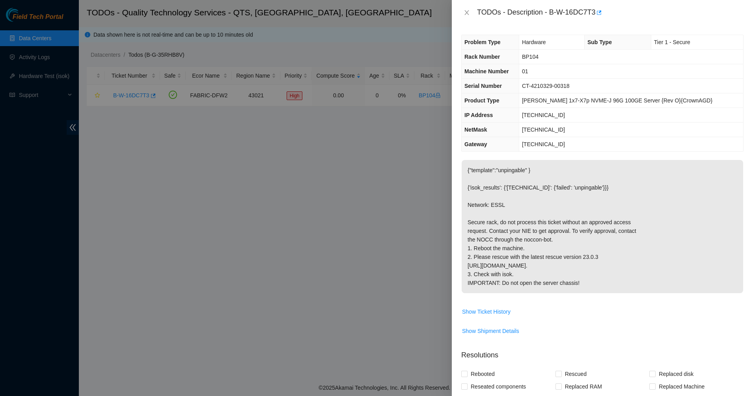
click at [478, 133] on th "NetMask" at bounding box center [490, 130] width 57 height 15
drag, startPoint x: 478, startPoint y: 133, endPoint x: 626, endPoint y: 291, distance: 215.9
click at [626, 291] on div "Problem Type Hardware Sub Type Tier 1 - Secure Rack Number BP104 Machine Number…" at bounding box center [602, 210] width 301 height 371
click at [626, 291] on p "{"template":"unpingable" } {'isok_results': {'[TECHNICAL_ID]': {'failed': 'unpi…" at bounding box center [602, 226] width 281 height 133
drag, startPoint x: 626, startPoint y: 291, endPoint x: 468, endPoint y: 41, distance: 295.4
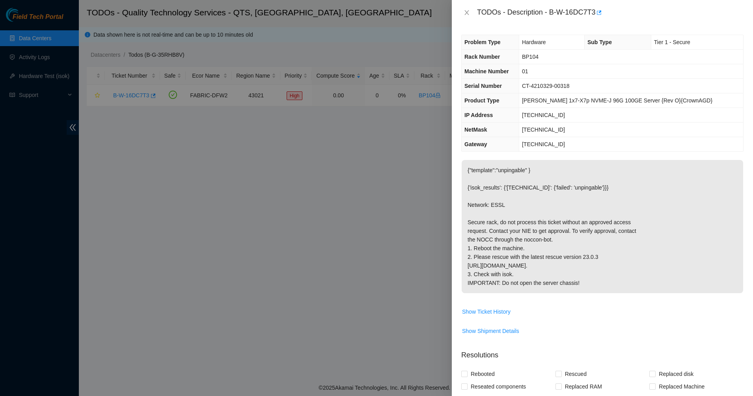
click at [468, 41] on div "Problem Type Hardware Sub Type Tier 1 - Secure Rack Number BP104 Machine Number…" at bounding box center [602, 210] width 301 height 371
click at [468, 41] on span "Problem Type" at bounding box center [482, 42] width 36 height 6
drag, startPoint x: 464, startPoint y: 41, endPoint x: 597, endPoint y: 295, distance: 286.2
click at [597, 295] on div "Problem Type Hardware Sub Type Tier 1 - Secure Rack Number BP104 Machine Number…" at bounding box center [602, 210] width 301 height 371
click at [597, 293] on p "{"template":"unpingable" } {'isok_results': {'[TECHNICAL_ID]': {'failed': 'unpi…" at bounding box center [602, 226] width 281 height 133
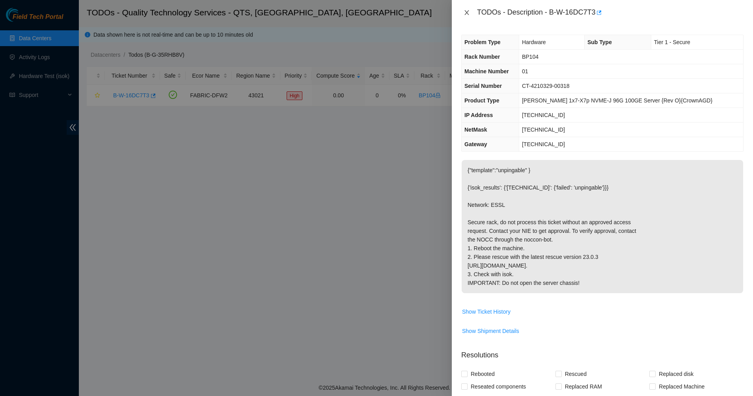
click at [466, 13] on icon "close" at bounding box center [467, 12] width 6 height 6
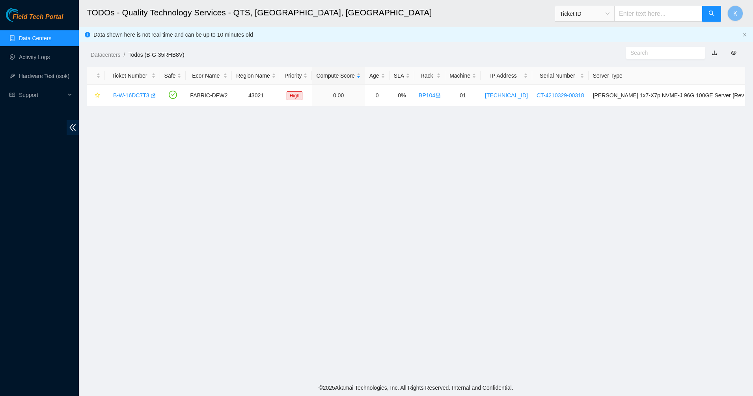
click at [310, 47] on div "Datacenters / Todos (B-G-35RHB8V) /" at bounding box center [332, 37] width 506 height 44
click at [45, 35] on link "Data Centers" at bounding box center [35, 38] width 32 height 6
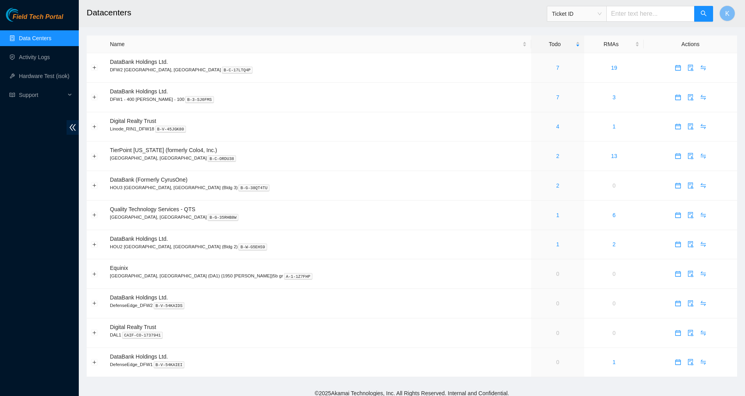
click at [472, 20] on h2 "Datacenters" at bounding box center [342, 12] width 511 height 25
click at [589, 40] on div "RMAs" at bounding box center [614, 44] width 51 height 9
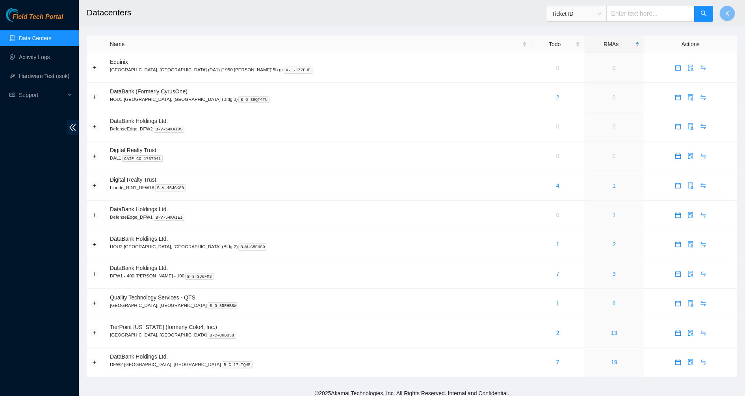
click at [536, 43] on div "Todo" at bounding box center [558, 44] width 45 height 9
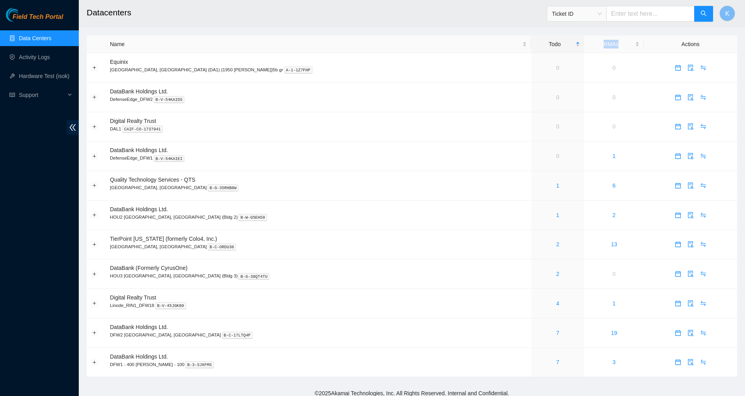
click at [536, 43] on div "Todo" at bounding box center [558, 44] width 45 height 9
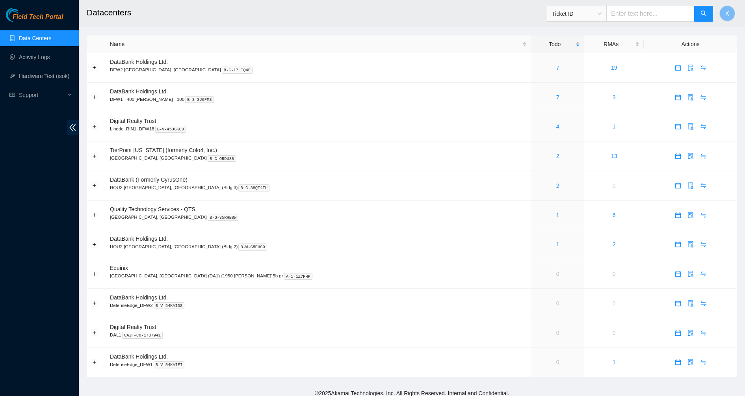
click at [483, 21] on h2 "Datacenters" at bounding box center [342, 12] width 511 height 25
click at [56, 95] on span "Support" at bounding box center [42, 95] width 47 height 16
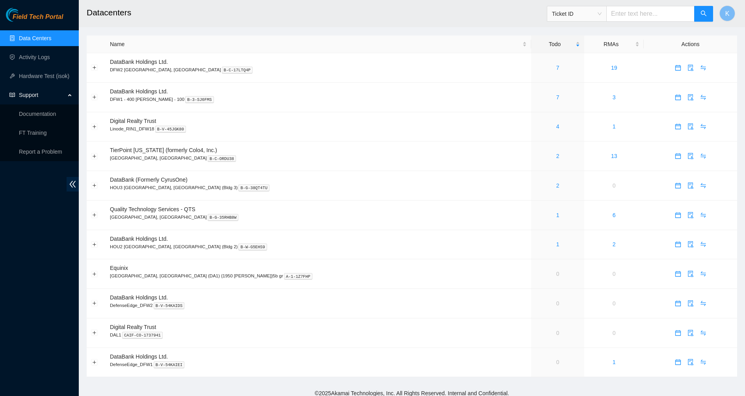
click at [18, 178] on div "Field Tech Portal Data Centers Activity Logs Hardware Test (isok) Support Docum…" at bounding box center [39, 202] width 79 height 388
click at [35, 41] on link "Data Centers" at bounding box center [35, 38] width 32 height 6
click at [68, 94] on div "Support" at bounding box center [39, 95] width 79 height 16
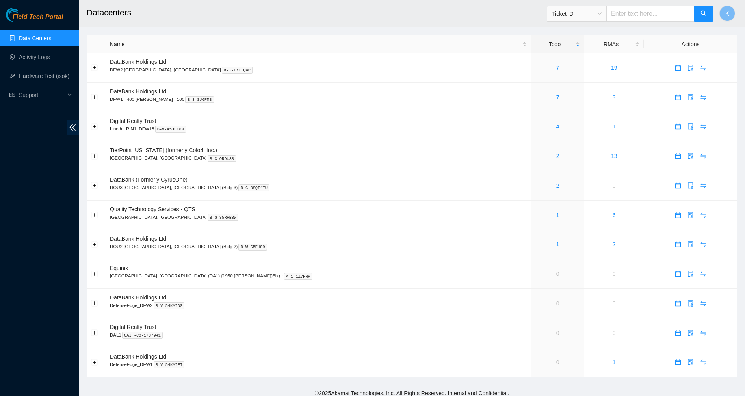
click at [7, 208] on div "Field Tech Portal Data Centers Activity Logs Hardware Test (isok) Support Docum…" at bounding box center [39, 202] width 79 height 388
click at [73, 129] on icon "double-left" at bounding box center [73, 127] width 8 height 8
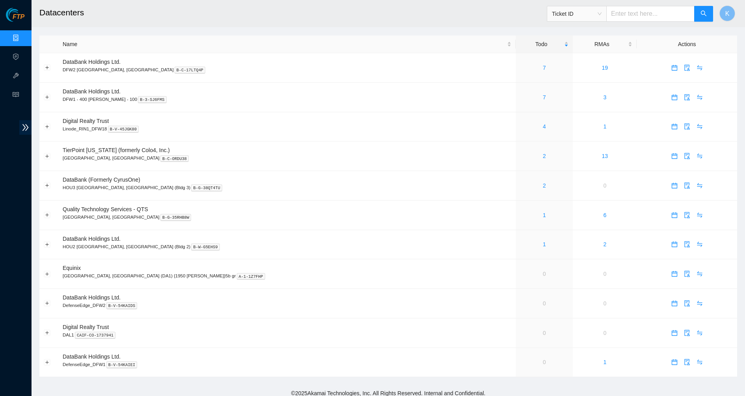
click at [22, 129] on icon "double-right" at bounding box center [25, 127] width 8 height 8
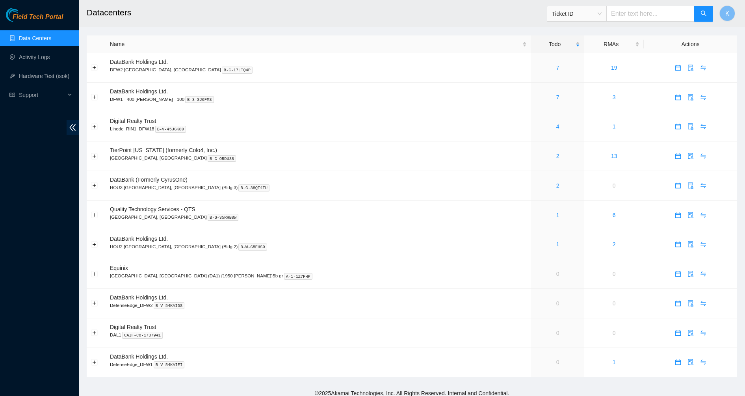
click at [54, 185] on div "Field Tech Portal Data Centers Activity Logs Hardware Test (isok) Support Docum…" at bounding box center [39, 202] width 79 height 388
click at [25, 148] on div "Field Tech Portal Data Centers Activity Logs Hardware Test (isok) Support Docum…" at bounding box center [39, 202] width 79 height 388
click at [91, 127] on button "Expand row" at bounding box center [94, 126] width 6 height 6
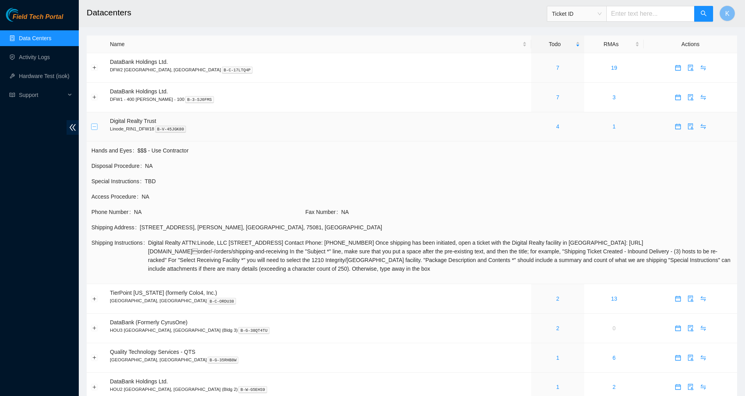
click at [93, 126] on button "Collapse row" at bounding box center [94, 126] width 6 height 6
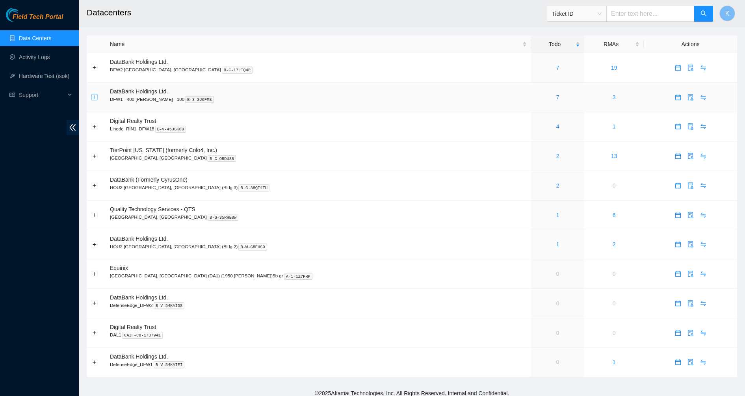
click at [93, 100] on button "Expand row" at bounding box center [94, 97] width 6 height 6
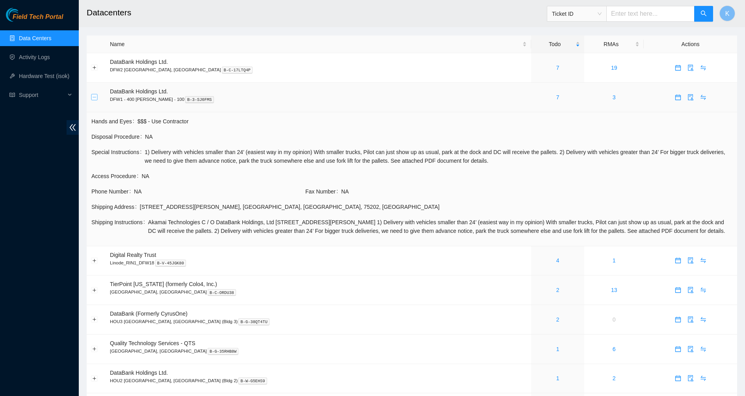
click at [93, 99] on button "Collapse row" at bounding box center [94, 97] width 6 height 6
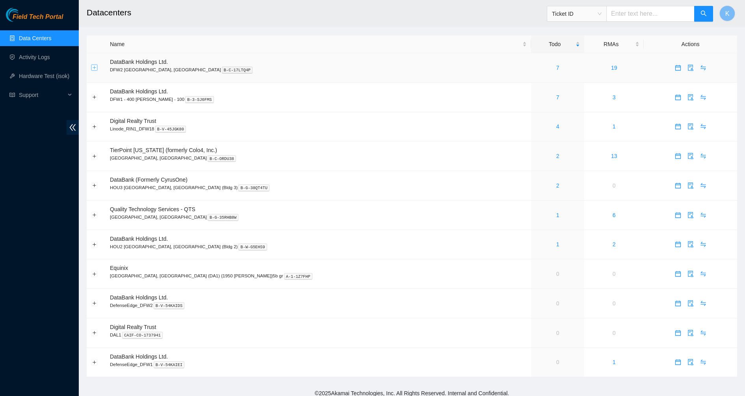
click at [93, 66] on button "Expand row" at bounding box center [94, 68] width 6 height 6
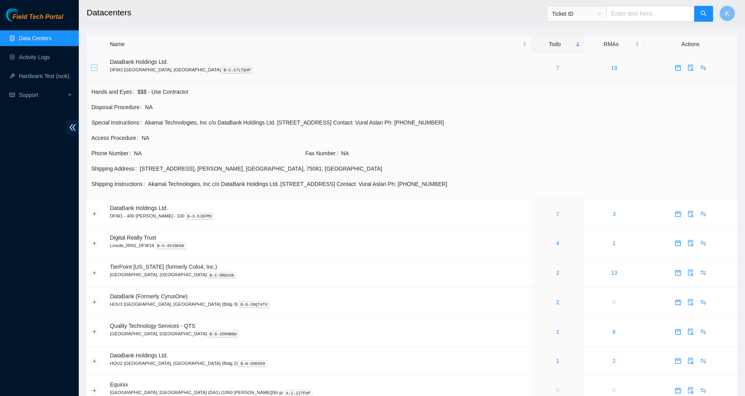
click at [93, 66] on button "Collapse row" at bounding box center [94, 68] width 6 height 6
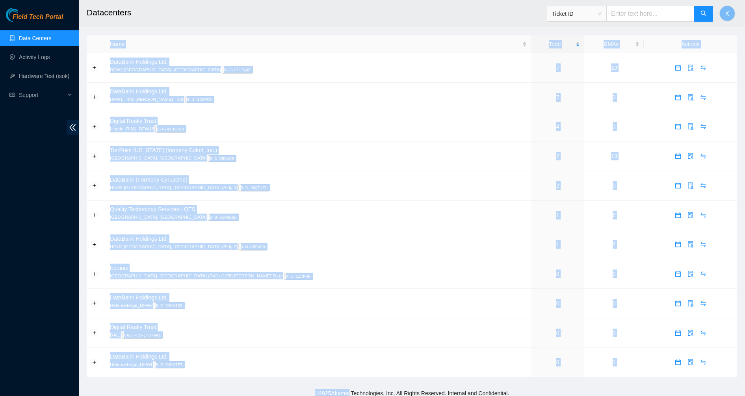
scroll to position [6, 0]
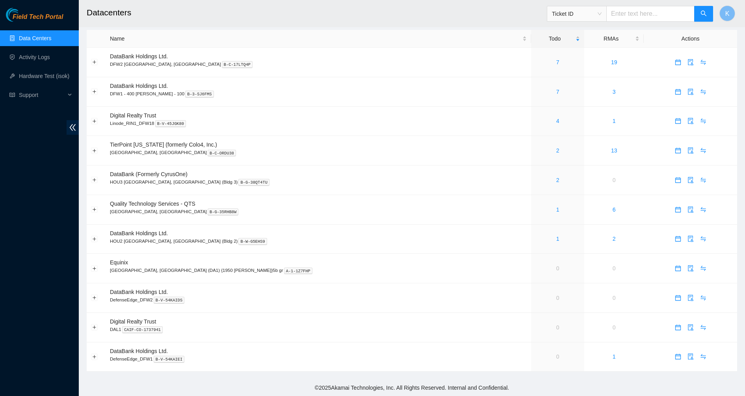
drag, startPoint x: 192, startPoint y: 32, endPoint x: 349, endPoint y: 350, distance: 354.7
click at [358, 369] on main "Datacenters Ticket ID K Name Todo RMAs Actions DataBank Holdings Ltd. DFW2 [GEO…" at bounding box center [412, 186] width 667 height 385
click at [266, 382] on footer "© 2025 Akamai Technologies, Inc. All Rights Reserved. Internal and Confidential." at bounding box center [412, 388] width 667 height 17
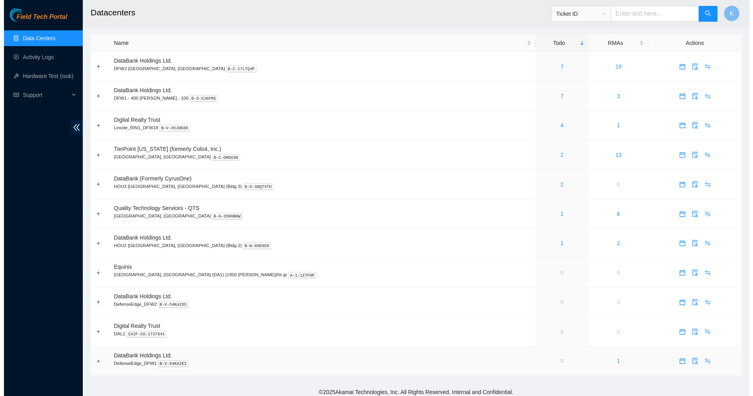
scroll to position [0, 0]
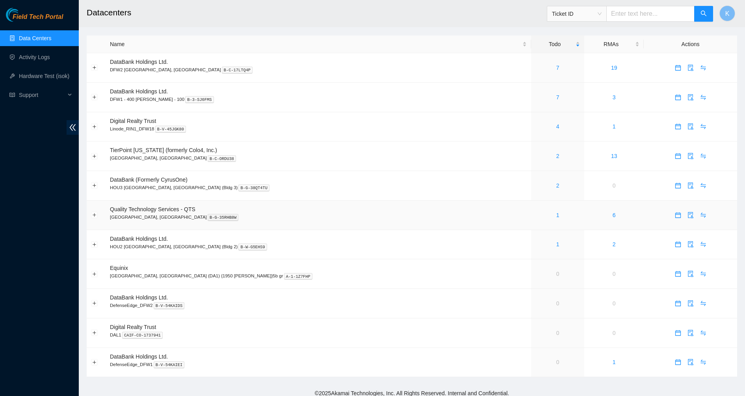
click at [557, 213] on link "1" at bounding box center [558, 215] width 3 height 6
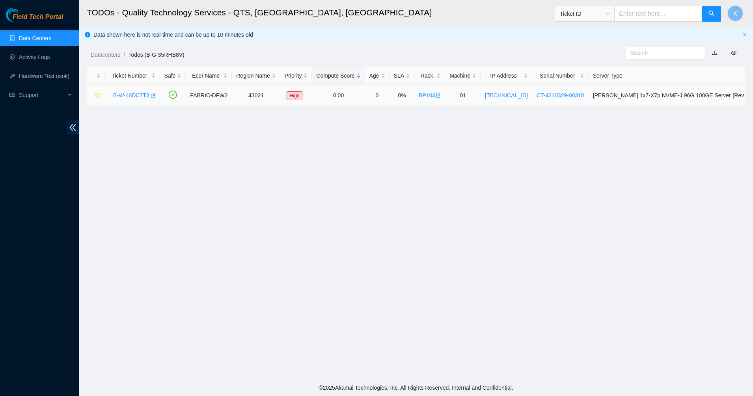
click at [140, 95] on link "B-W-16DC7T3" at bounding box center [131, 95] width 36 height 6
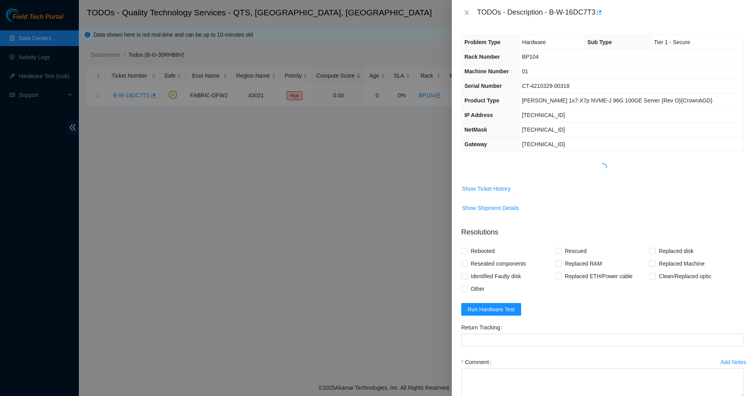
click at [519, 101] on th "Product Type" at bounding box center [490, 100] width 57 height 15
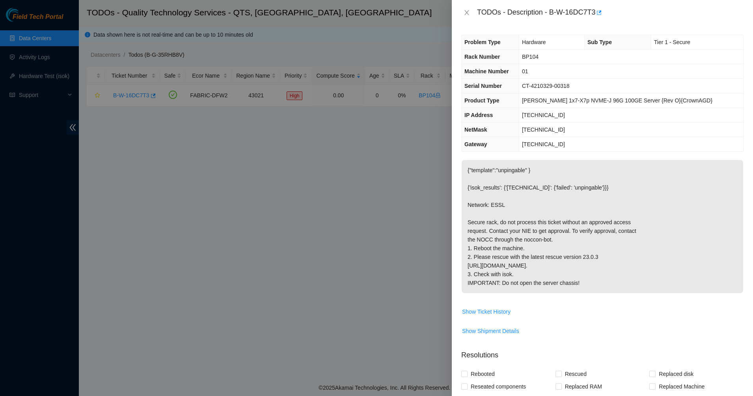
drag, startPoint x: 484, startPoint y: 199, endPoint x: 608, endPoint y: 319, distance: 171.7
click at [602, 305] on td "{"template":"unpingable" } {'isok_results': {'[TECHNICAL_ID]': {'failed': 'unpi…" at bounding box center [602, 232] width 282 height 145
click at [623, 282] on p "{"template":"unpingable" } {'isok_results': {'[TECHNICAL_ID]': {'failed': 'unpi…" at bounding box center [602, 226] width 281 height 133
click at [468, 14] on icon "close" at bounding box center [466, 12] width 4 height 5
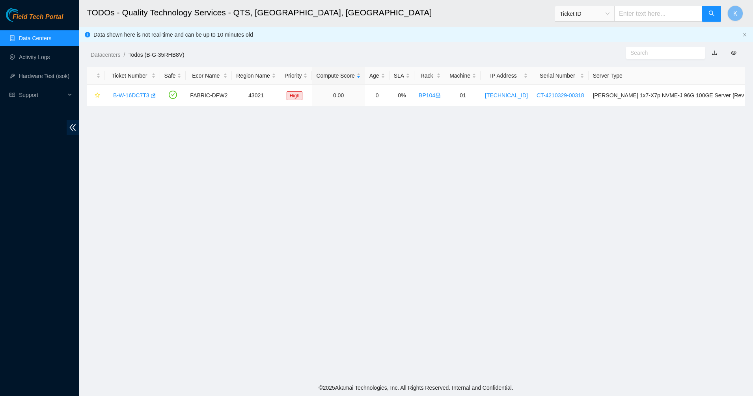
click at [468, 25] on h2 "TODOs - Quality Technology Services - QTS, [GEOGRAPHIC_DATA], [GEOGRAPHIC_DATA]" at bounding box center [345, 12] width 516 height 25
drag, startPoint x: 413, startPoint y: 31, endPoint x: 453, endPoint y: 226, distance: 199.1
click at [453, 226] on main "TODOs - Quality Technology Services - QTS, [GEOGRAPHIC_DATA], [GEOGRAPHIC_DATA]…" at bounding box center [416, 190] width 674 height 380
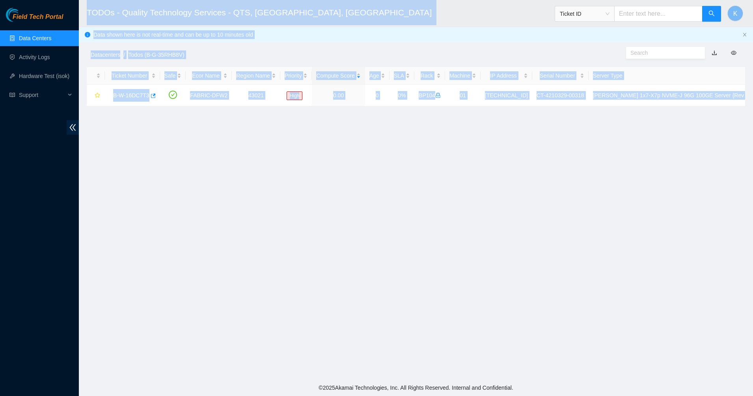
drag, startPoint x: 453, startPoint y: 226, endPoint x: 100, endPoint y: 11, distance: 412.9
click at [100, 11] on main "TODOs - Quality Technology Services - QTS, [GEOGRAPHIC_DATA], [GEOGRAPHIC_DATA]…" at bounding box center [416, 190] width 674 height 380
click at [100, 11] on h2 "TODOs - Quality Technology Services - QTS, [GEOGRAPHIC_DATA], [GEOGRAPHIC_DATA]" at bounding box center [345, 12] width 516 height 25
